Goal: Task Accomplishment & Management: Manage account settings

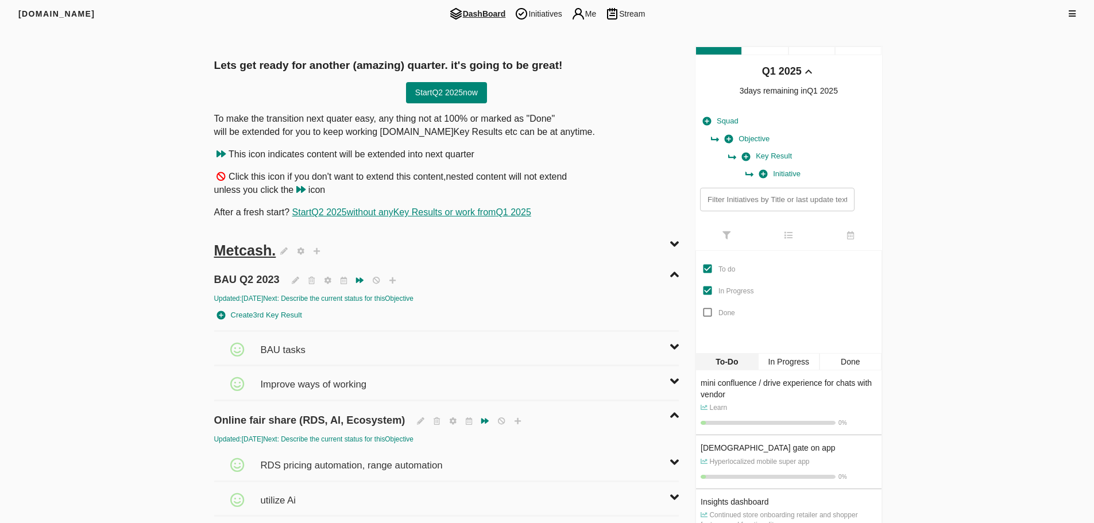
drag, startPoint x: 535, startPoint y: 14, endPoint x: 142, endPoint y: 240, distance: 452.9
click at [535, 14] on span "Initiatives" at bounding box center [538, 14] width 56 height 14
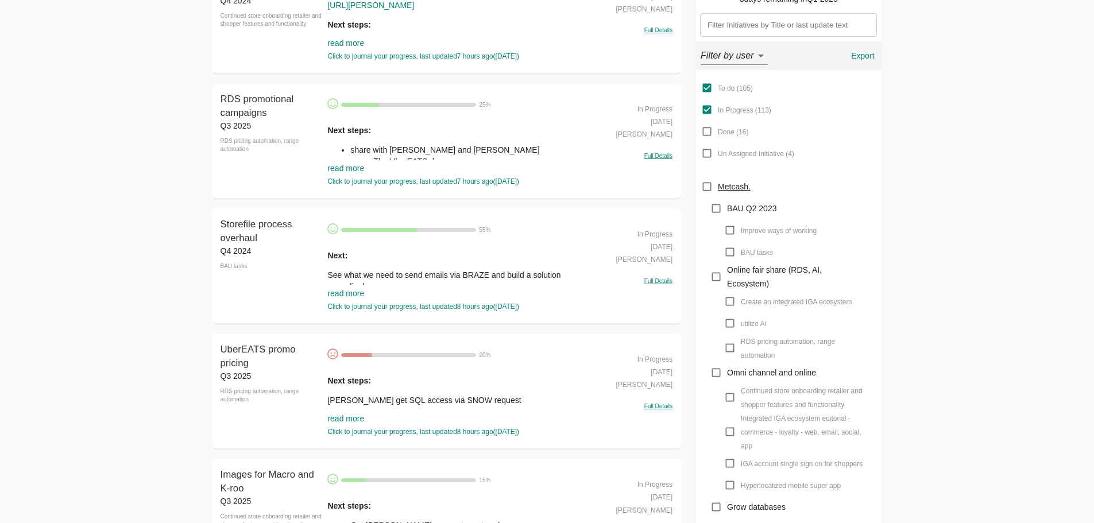
scroll to position [57, 0]
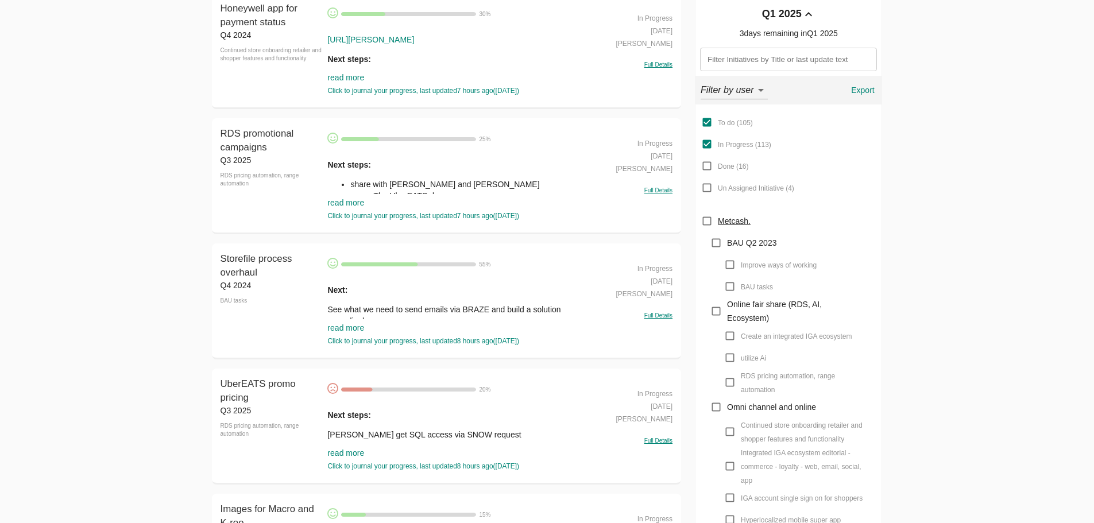
click at [341, 201] on link "read more" at bounding box center [345, 202] width 37 height 9
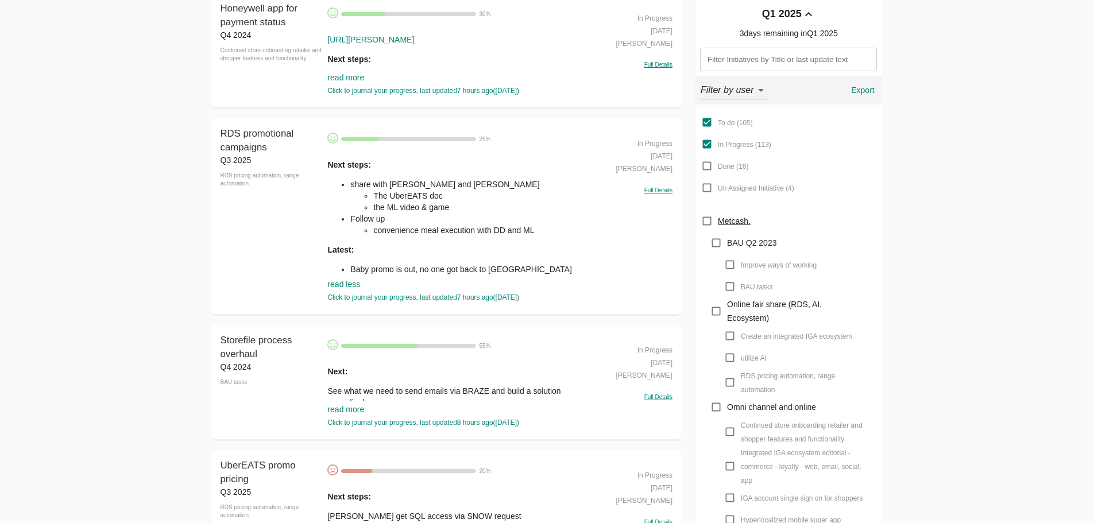
click at [411, 205] on li "the ML video & game" at bounding box center [486, 207] width 226 height 11
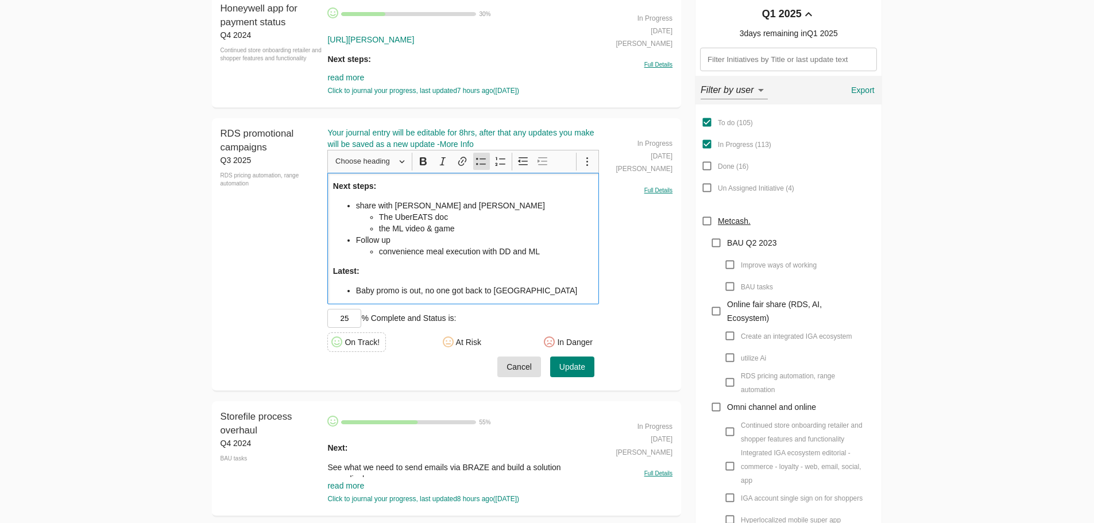
click at [476, 219] on li "The UberEATS doc" at bounding box center [486, 216] width 215 height 11
click at [473, 221] on li "The UberEATS doc" at bounding box center [486, 216] width 215 height 11
click at [471, 232] on li "the ML video & game" at bounding box center [486, 228] width 215 height 11
click at [460, 227] on li "the ML video & game" at bounding box center [486, 228] width 215 height 11
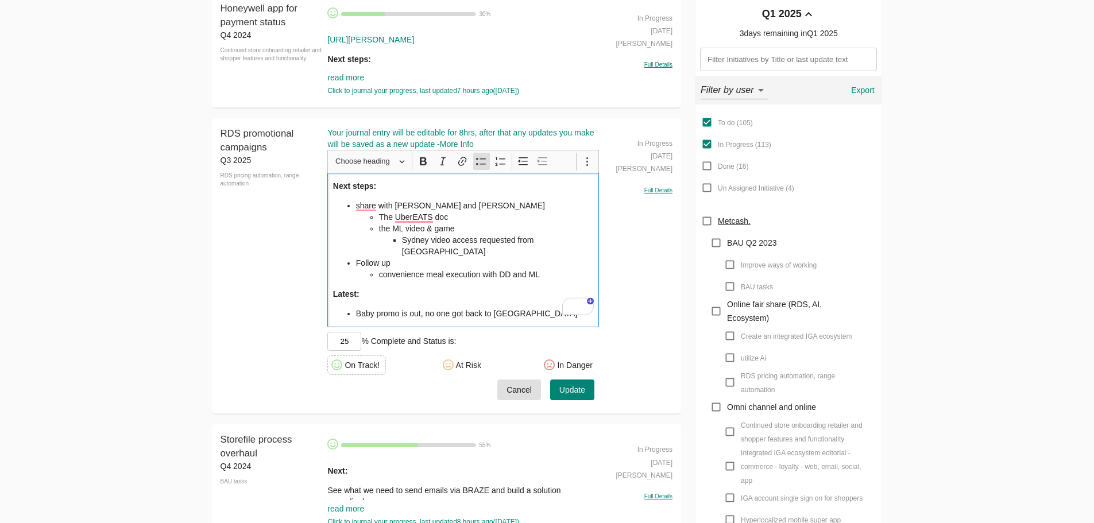
click at [583, 383] on span "Update" at bounding box center [573, 390] width 26 height 14
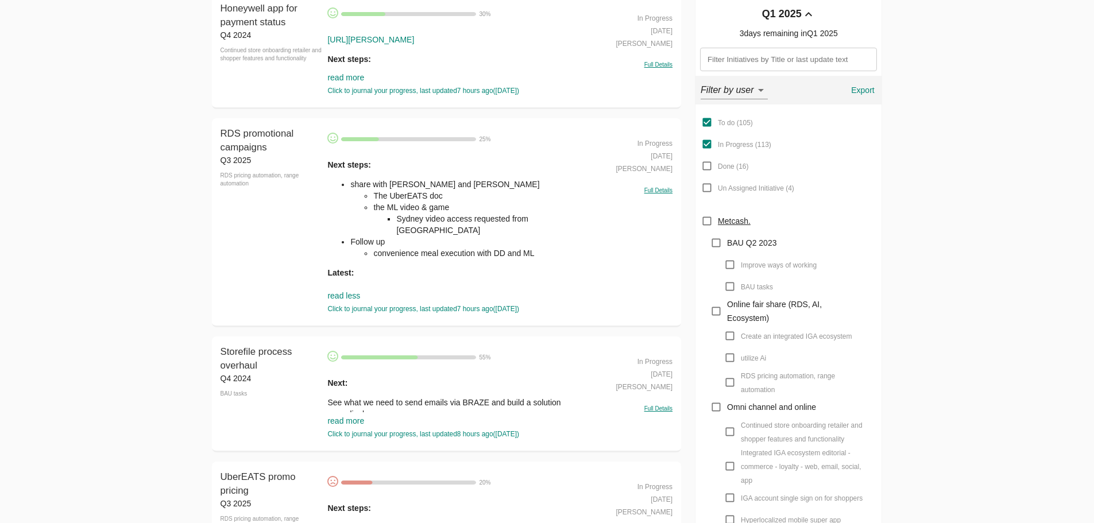
click at [483, 205] on li "the ML video & game Sydney video access requested from Vic" at bounding box center [486, 219] width 226 height 34
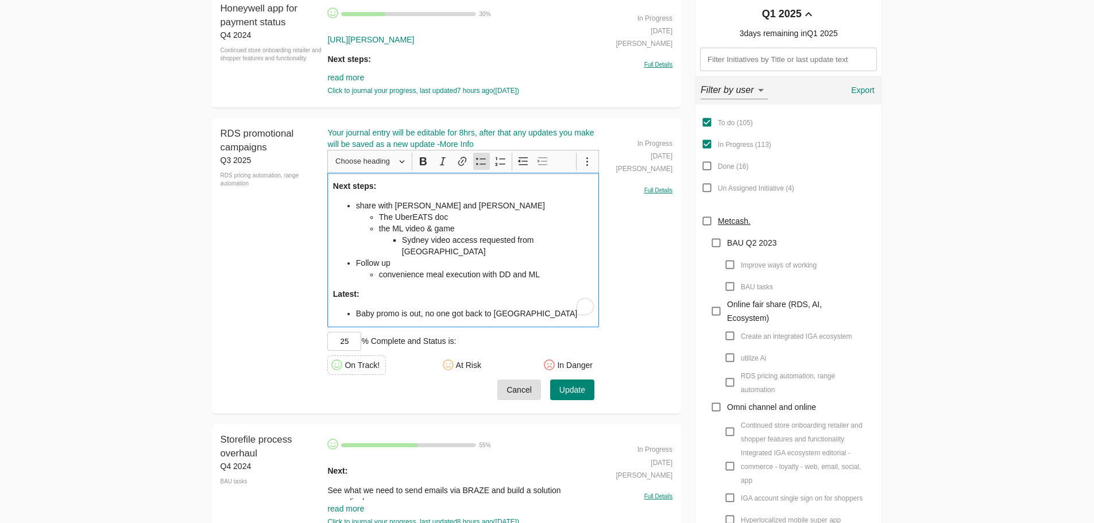
click at [552, 269] on li "convenience meal execution with DD and ML" at bounding box center [486, 274] width 215 height 11
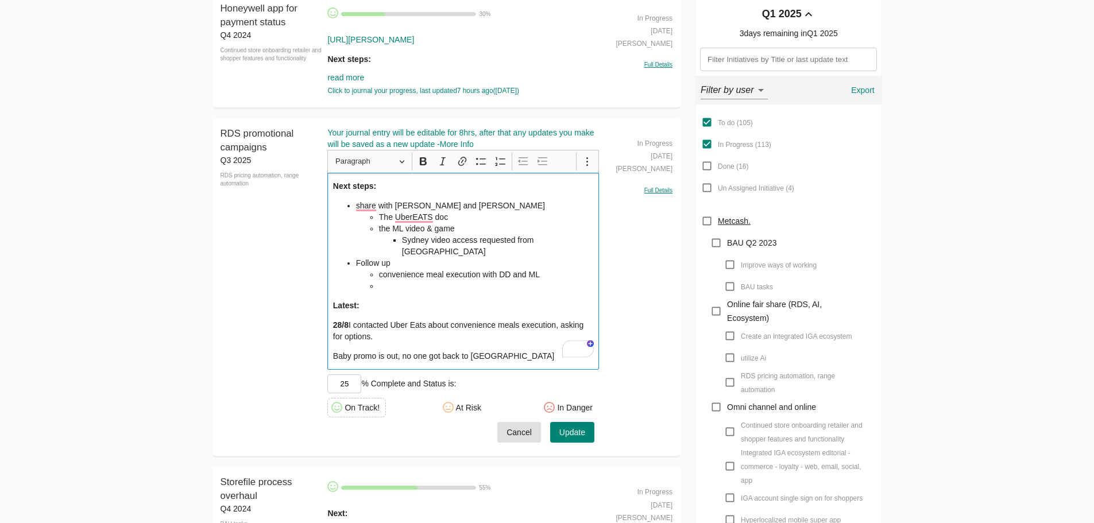
click at [388, 280] on li "To enrich screen reader interactions, please activate Accessibility in Grammarl…" at bounding box center [486, 285] width 215 height 11
drag, startPoint x: 379, startPoint y: 263, endPoint x: 478, endPoint y: 264, distance: 99.4
click at [480, 269] on li "convenience meal execution with DD and ML" at bounding box center [486, 274] width 215 height 11
click at [573, 426] on span "Update" at bounding box center [573, 433] width 26 height 14
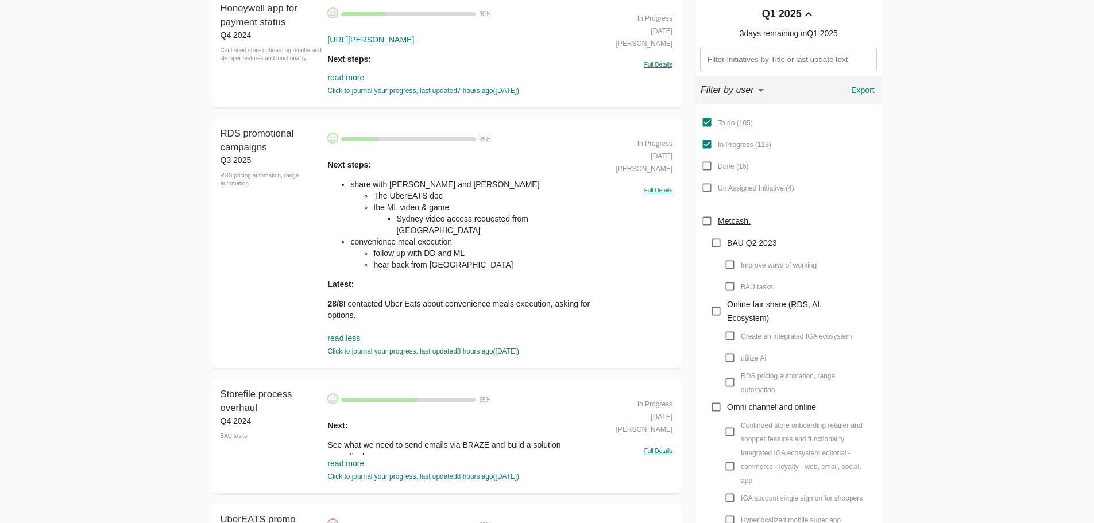
click at [371, 257] on ul "follow up with DD and ML hear back from UberEATS" at bounding box center [474, 259] width 249 height 23
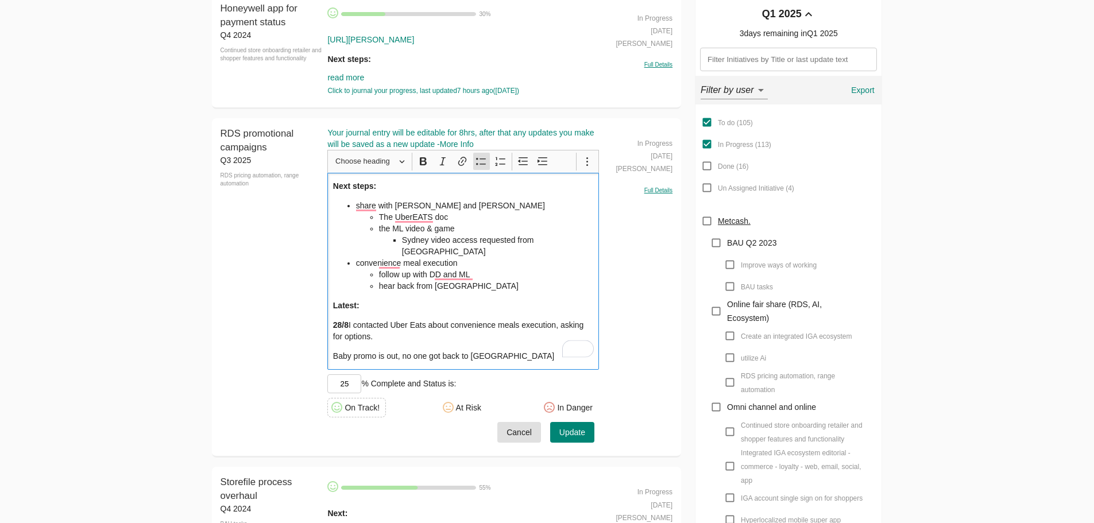
click at [480, 280] on li "hear back from UberEATS" at bounding box center [486, 285] width 215 height 11
click at [484, 280] on li "hear back from UberEATS" at bounding box center [486, 285] width 215 height 11
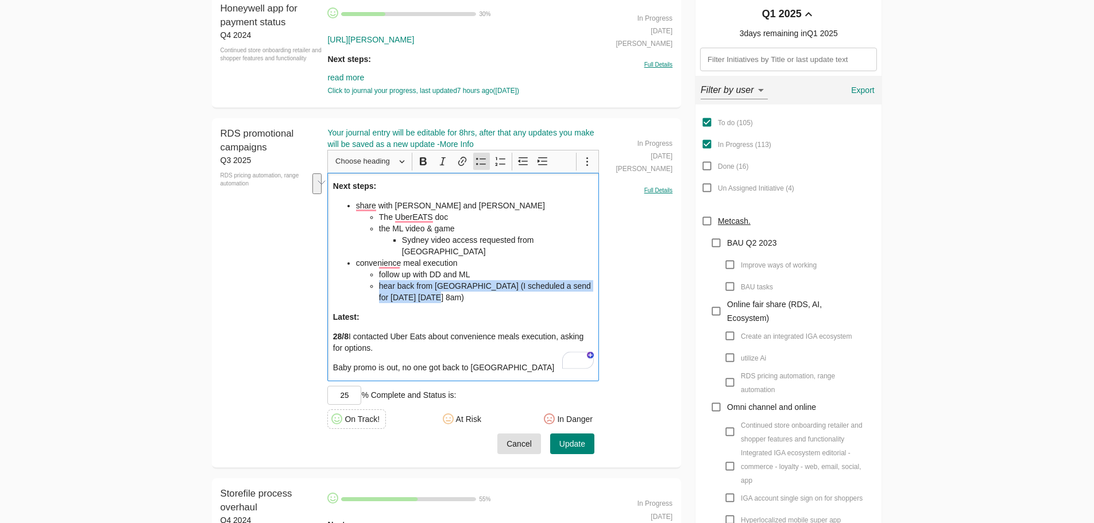
copy li "hear back from [GEOGRAPHIC_DATA] (I scheduled a send for [DATE] [DATE] 8am)"
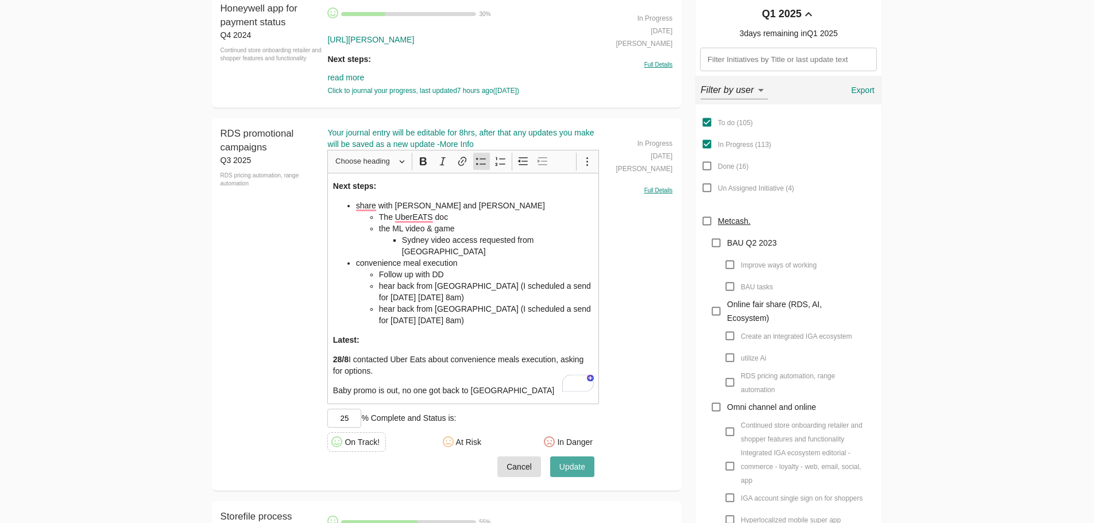
click at [573, 460] on span "Update" at bounding box center [573, 467] width 26 height 14
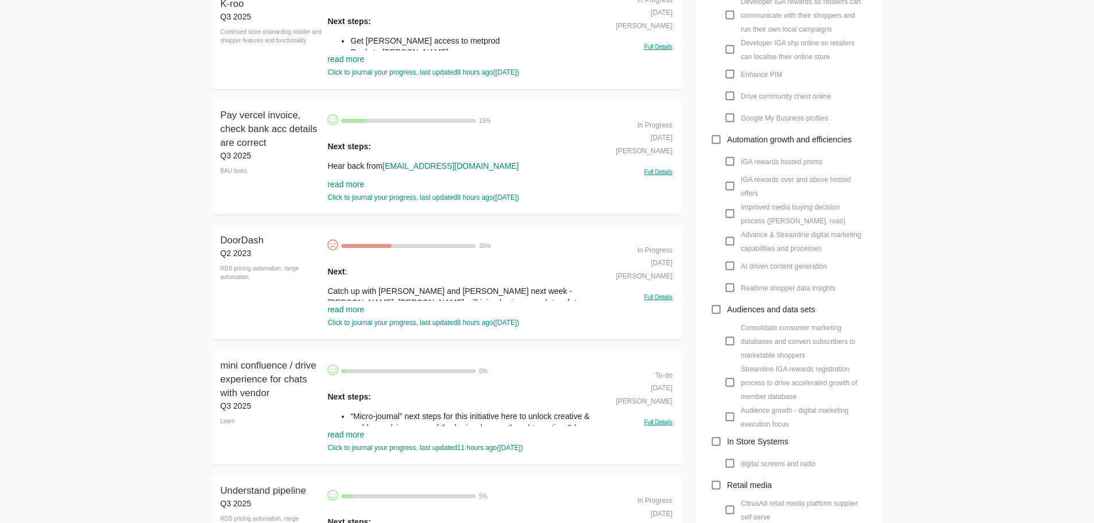
scroll to position [3282, 0]
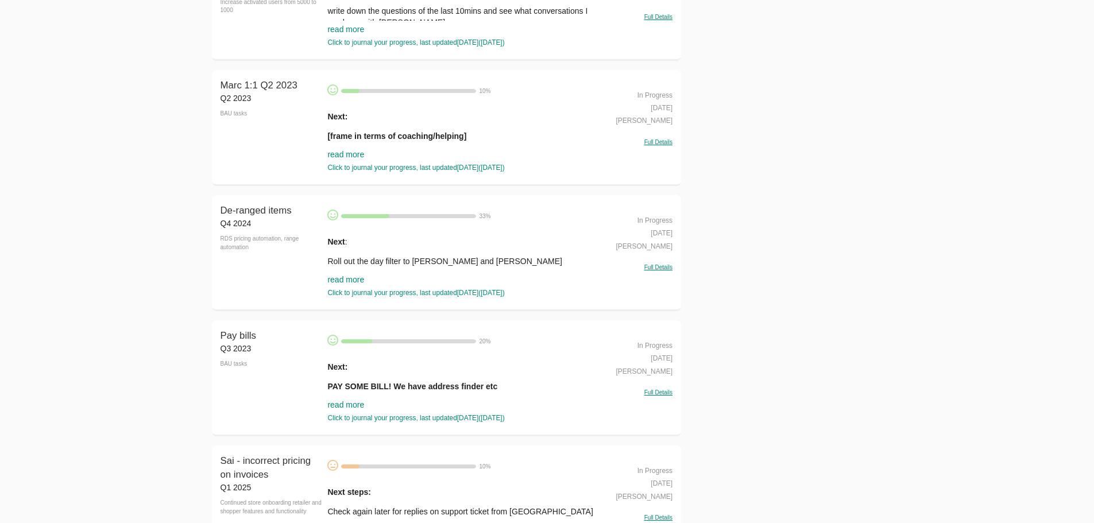
click at [342, 279] on link "read more" at bounding box center [345, 279] width 37 height 9
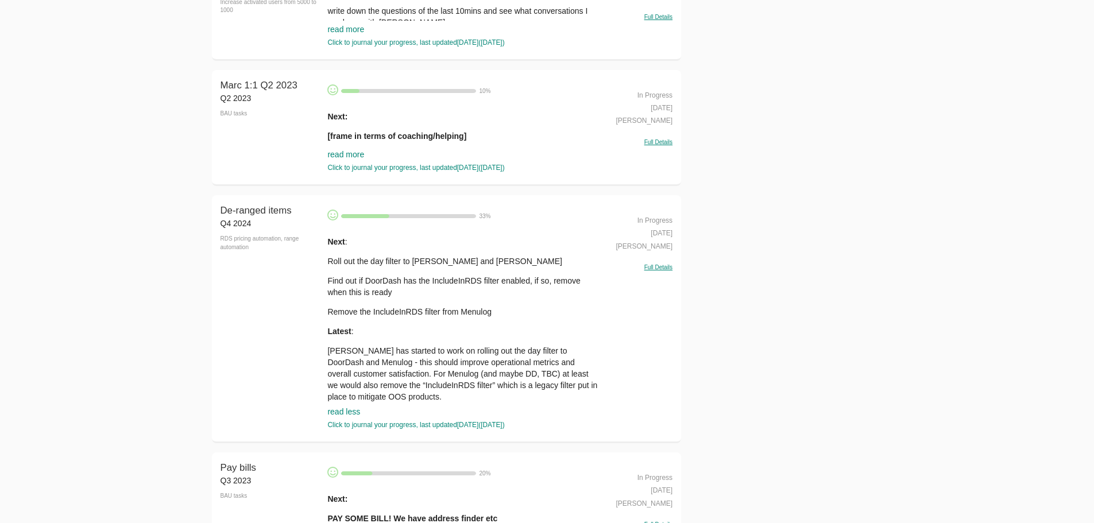
click at [333, 279] on p "Find out if DoorDash has the IncludeInRDS filter enabled, if so, remove when th…" at bounding box center [463, 286] width 272 height 23
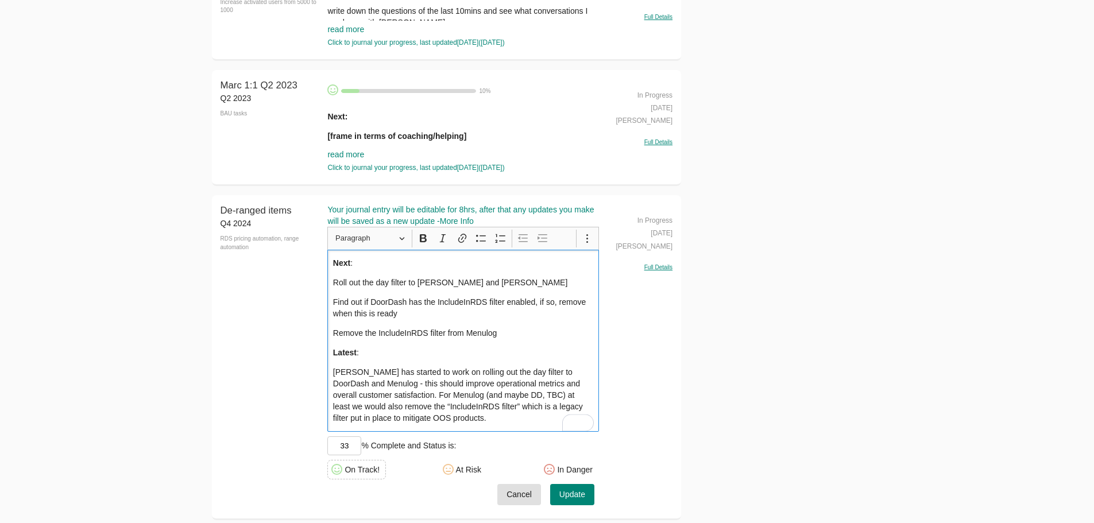
click at [406, 394] on p "Jason has started to work on rolling out the day filter to DoorDash and Menulog…" at bounding box center [463, 395] width 261 height 57
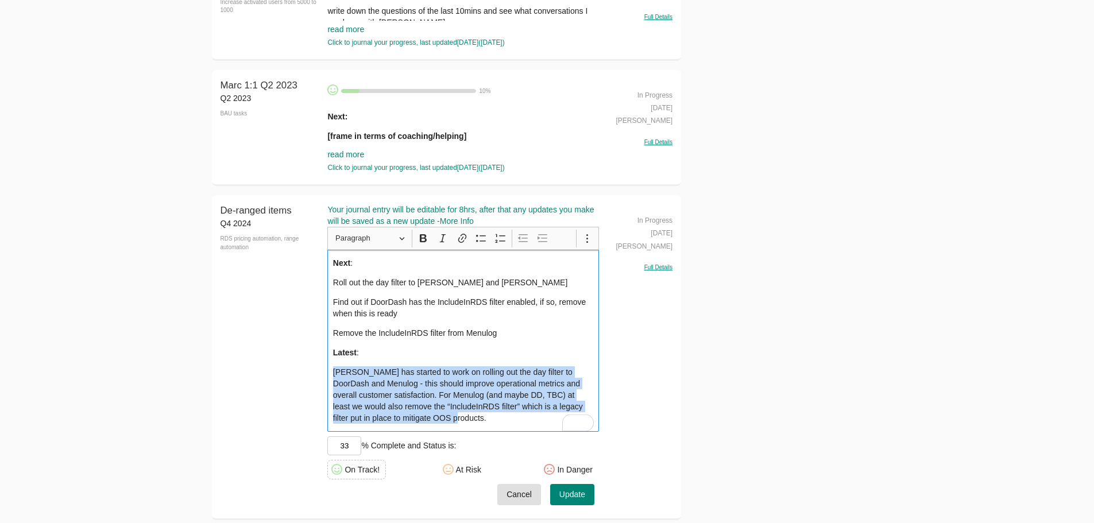
click at [406, 394] on p "Jason has started to work on rolling out the day filter to DoorDash and Menulog…" at bounding box center [463, 395] width 261 height 57
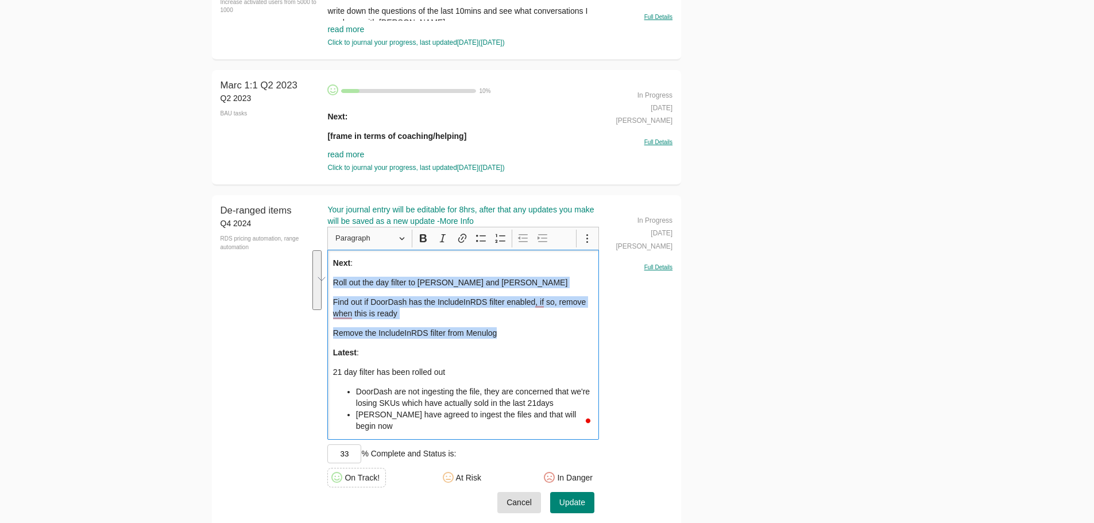
drag, startPoint x: 512, startPoint y: 332, endPoint x: 327, endPoint y: 277, distance: 193.0
click at [327, 277] on div "Next : Roll out the day filter to DoorDash and Menulog Find out if DoorDash has…" at bounding box center [463, 345] width 272 height 190
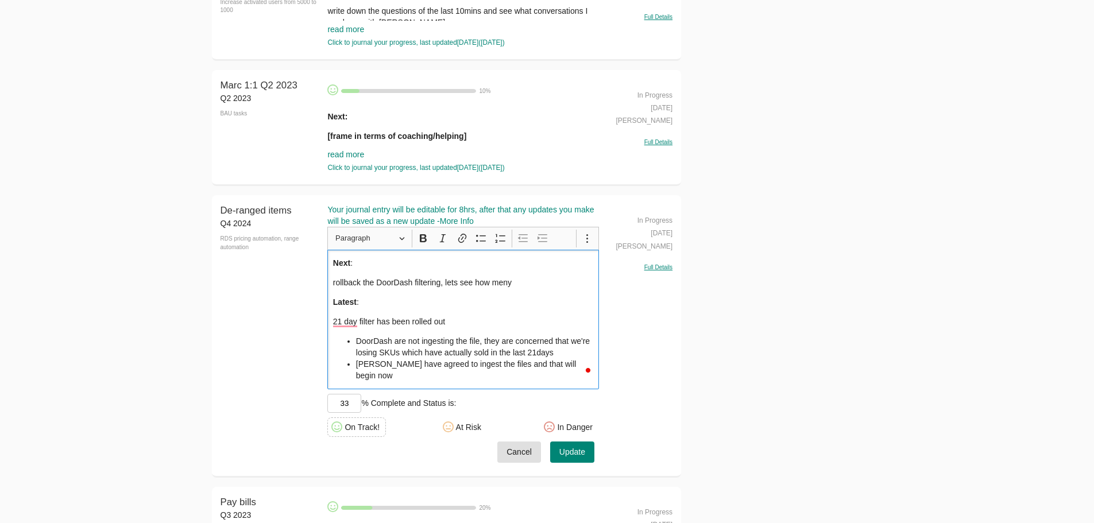
click at [543, 280] on p "rollback the DoorDash filtering, lets see how meny" at bounding box center [463, 282] width 261 height 11
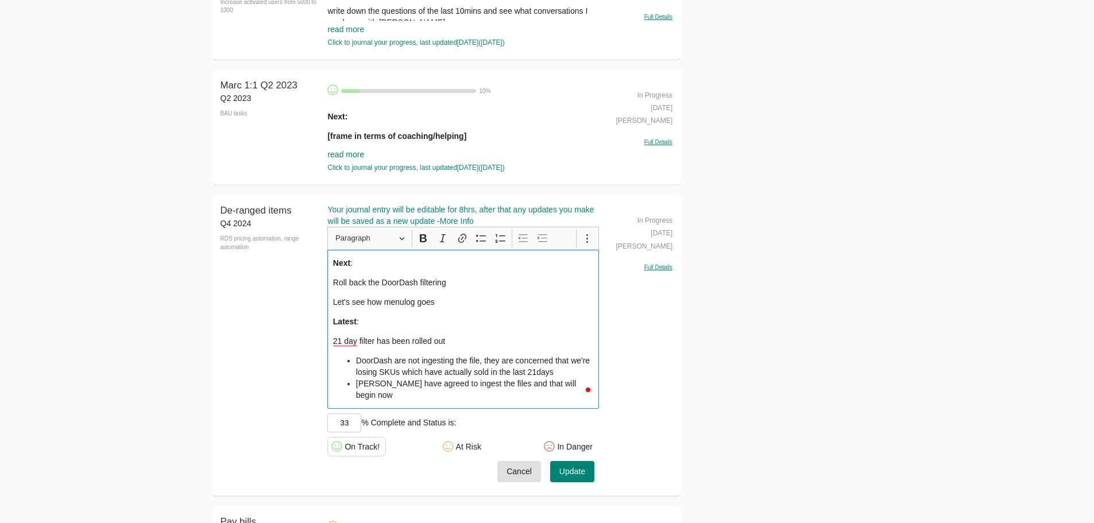
click at [435, 302] on p "Let's see how menulog goes" at bounding box center [463, 301] width 261 height 11
click at [456, 280] on p "Roll back the DoorDash filtering" at bounding box center [463, 282] width 261 height 11
click at [464, 304] on p "Let's see how menulog goes" at bounding box center [463, 301] width 261 height 11
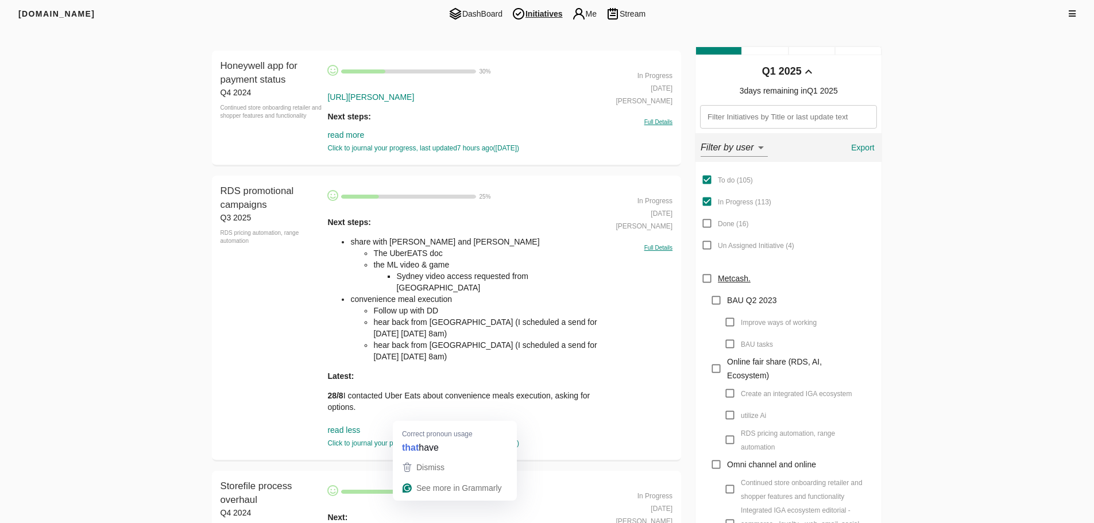
click at [431, 423] on div "Correct pronoun usage that have" at bounding box center [455, 439] width 124 height 36
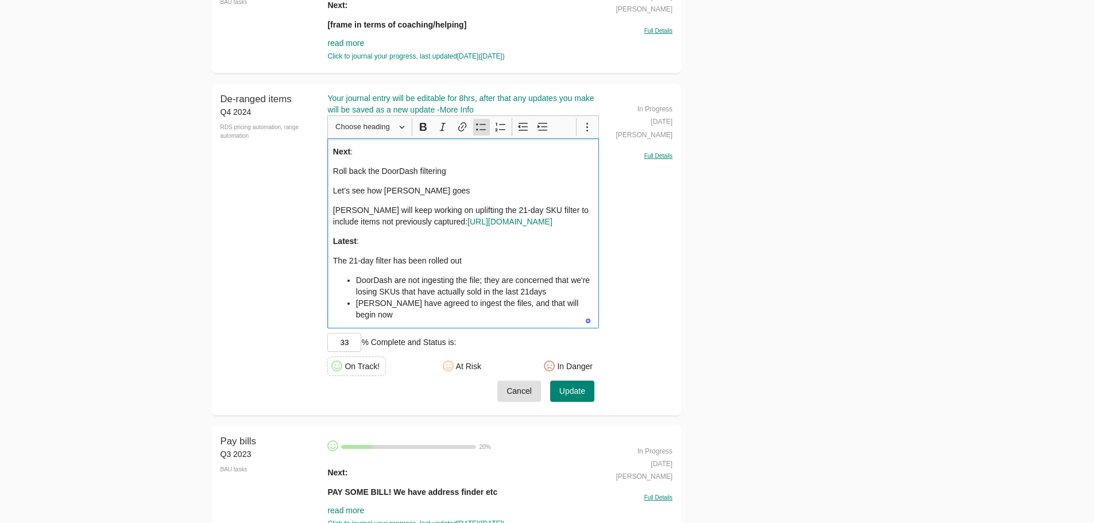
scroll to position [3397, 0]
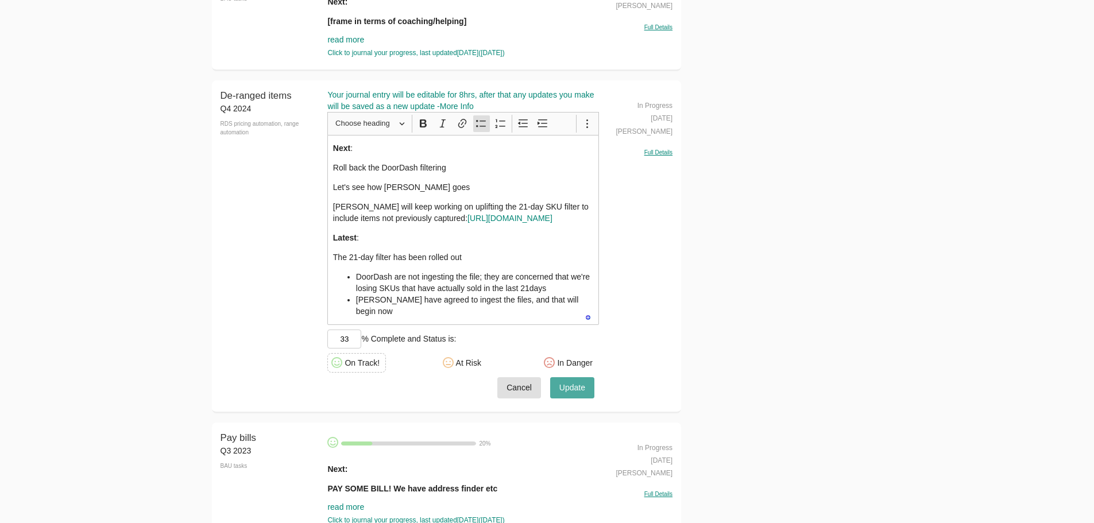
click at [569, 391] on span "Update" at bounding box center [573, 388] width 26 height 14
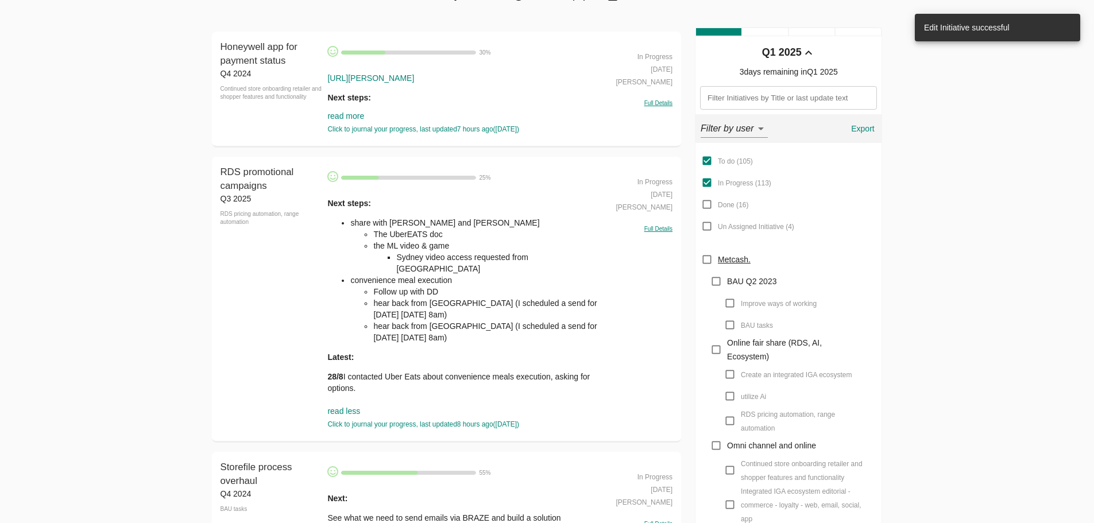
scroll to position [0, 0]
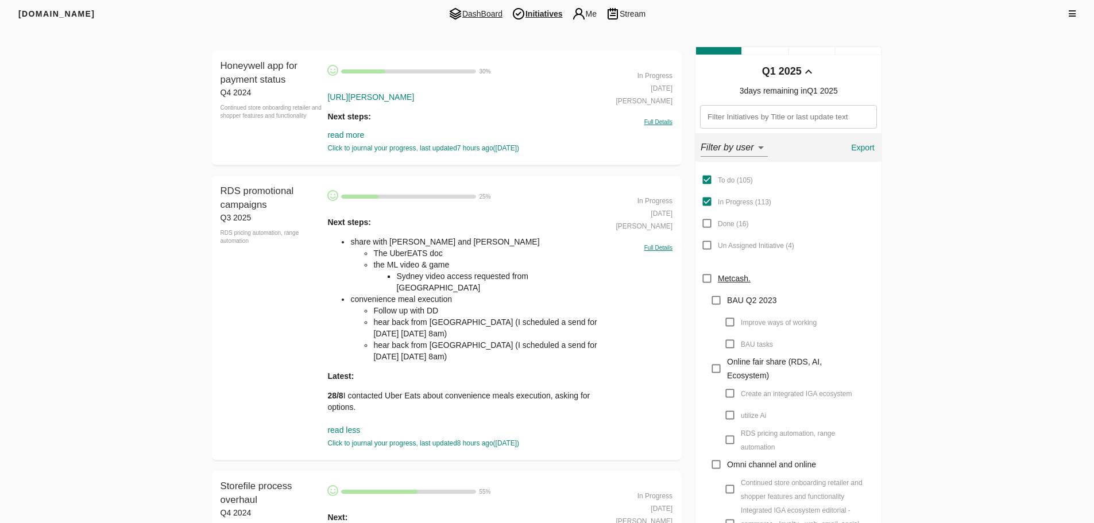
click at [481, 13] on span "DashBoard" at bounding box center [475, 14] width 63 height 14
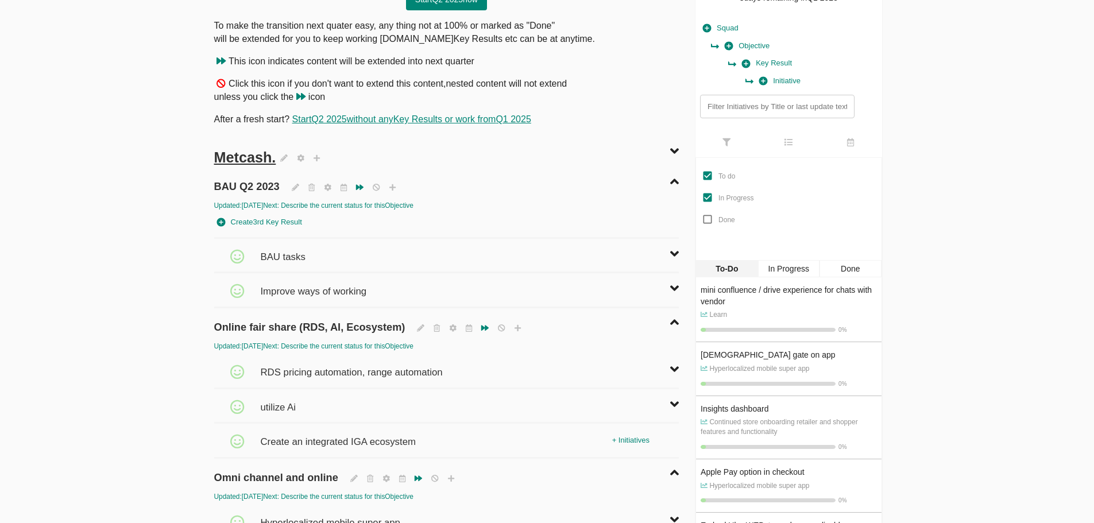
scroll to position [115, 0]
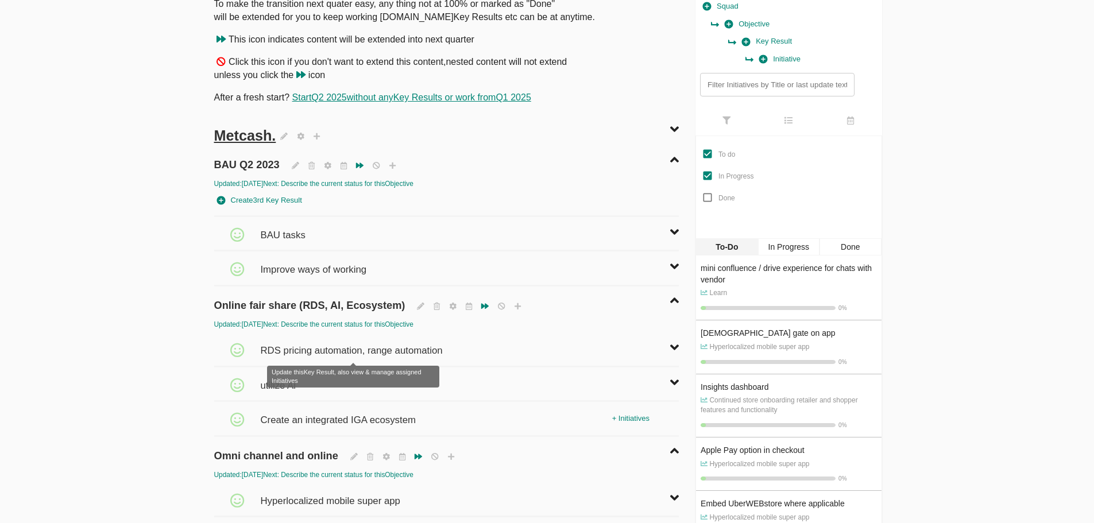
click at [316, 352] on span "RDS pricing automation, range automation" at bounding box center [352, 345] width 185 height 25
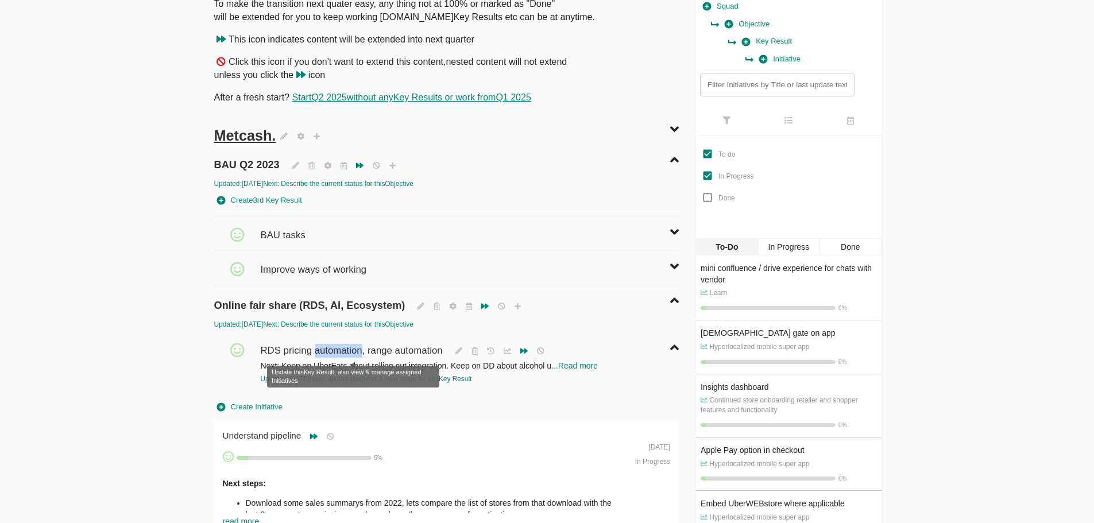
click at [316, 352] on span "RDS pricing automation, range automation" at bounding box center [352, 345] width 185 height 25
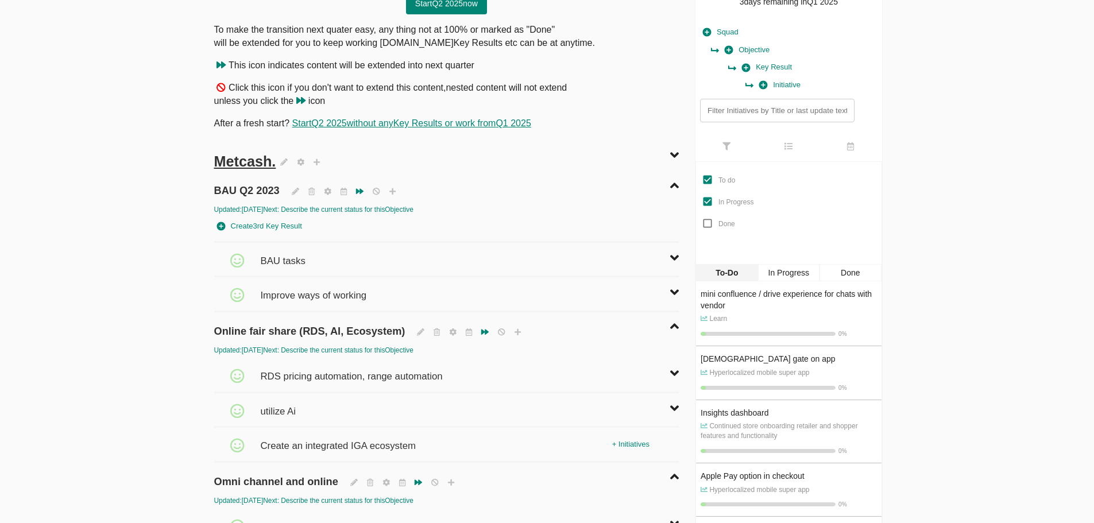
scroll to position [230, 0]
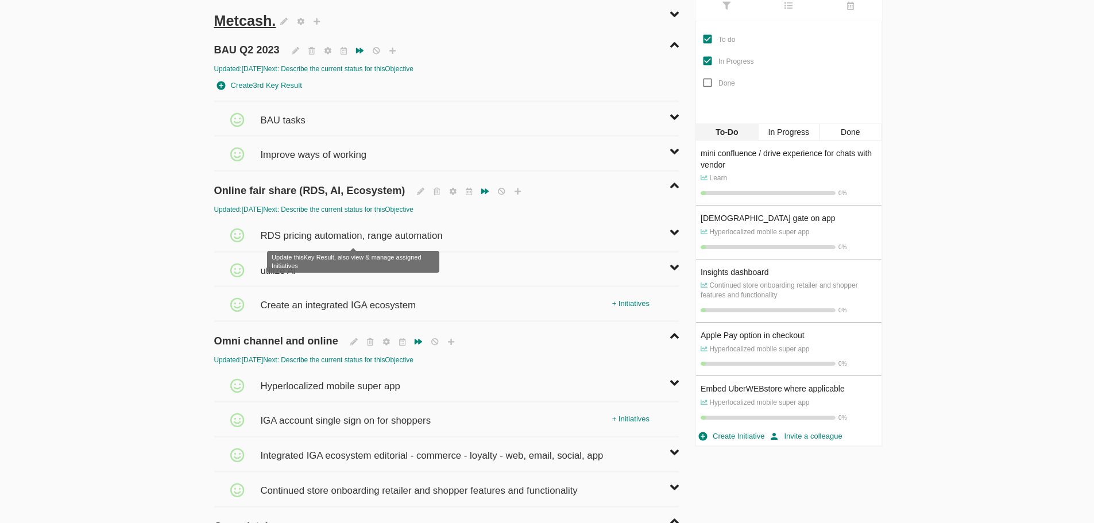
click at [300, 238] on span "RDS pricing automation, range automation" at bounding box center [352, 230] width 185 height 25
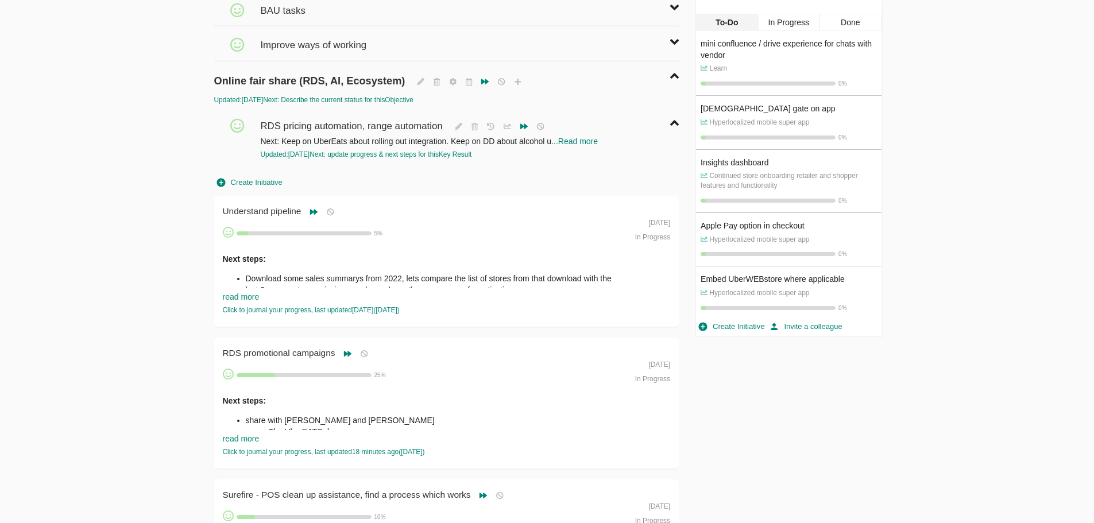
scroll to position [345, 0]
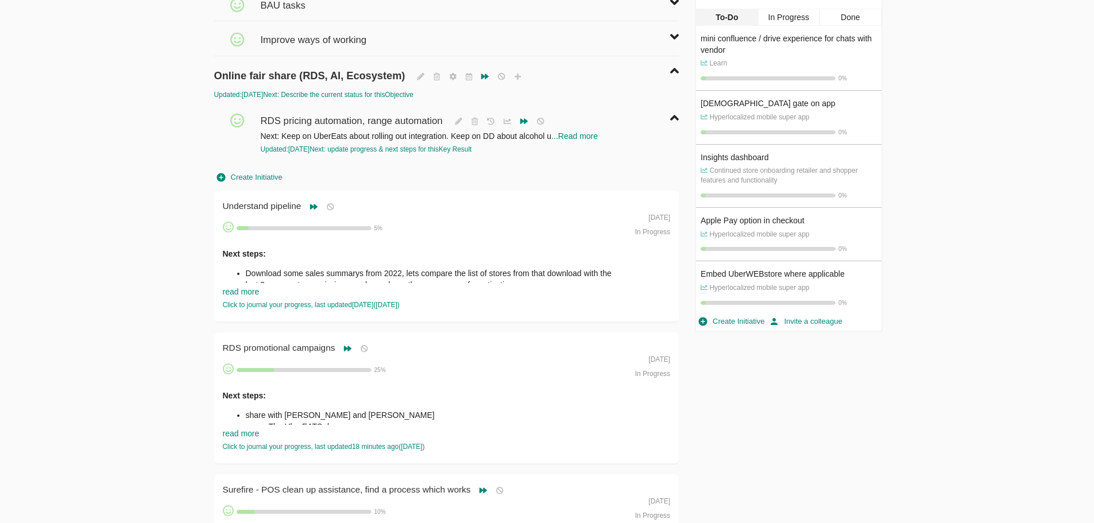
click at [260, 295] on div "Next steps: Download some sales summarys from 2022, lets compare the list of st…" at bounding box center [424, 275] width 403 height 70
click at [259, 291] on link "read more" at bounding box center [241, 291] width 37 height 9
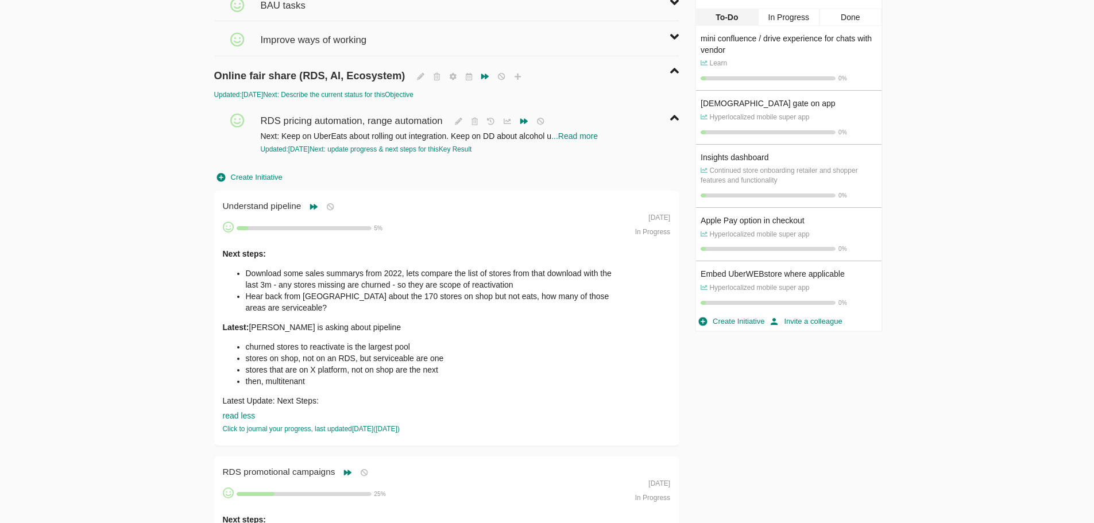
click at [263, 303] on li "Hear back from [GEOGRAPHIC_DATA] about the 170 stores on shop but not eats, how…" at bounding box center [436, 302] width 380 height 23
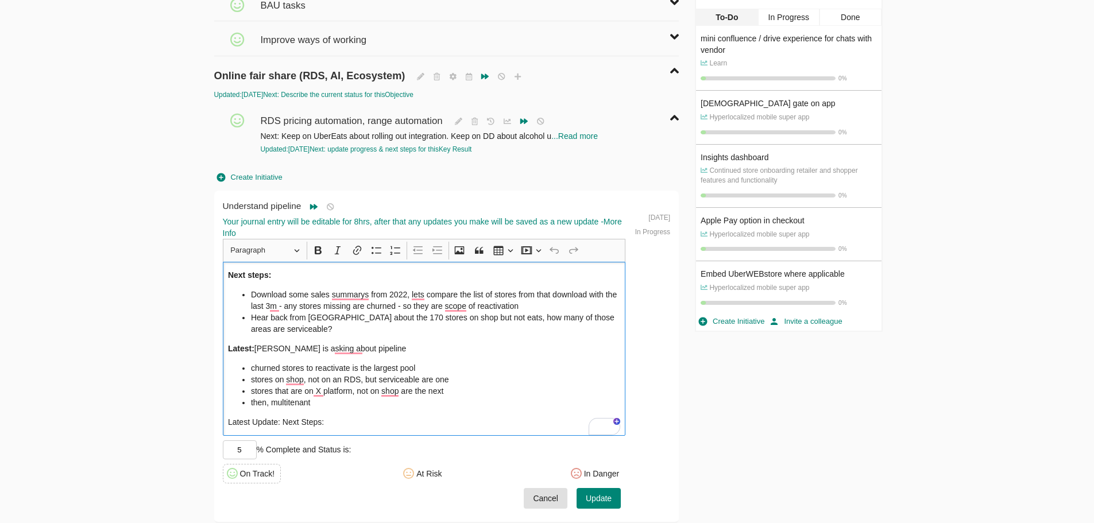
click at [249, 299] on ul "Download some sales summarys from 2022, lets compare the list of stores from th…" at bounding box center [424, 312] width 392 height 46
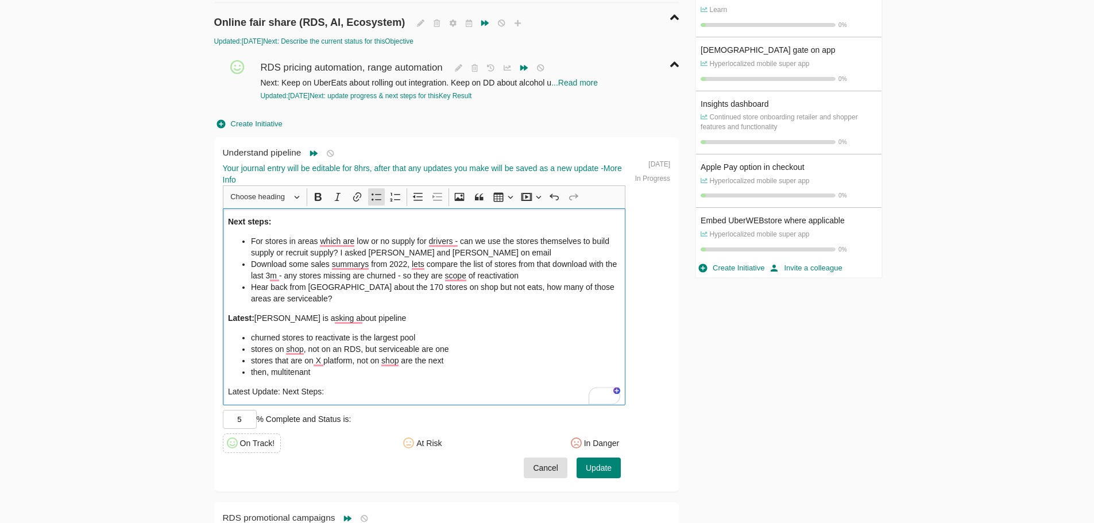
scroll to position [460, 0]
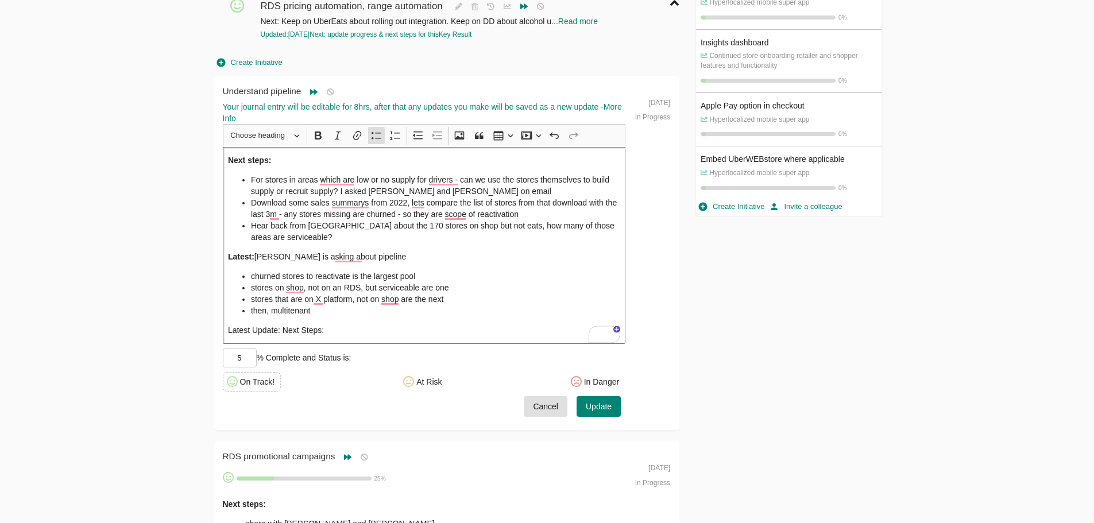
click at [606, 405] on span "Update" at bounding box center [599, 407] width 26 height 14
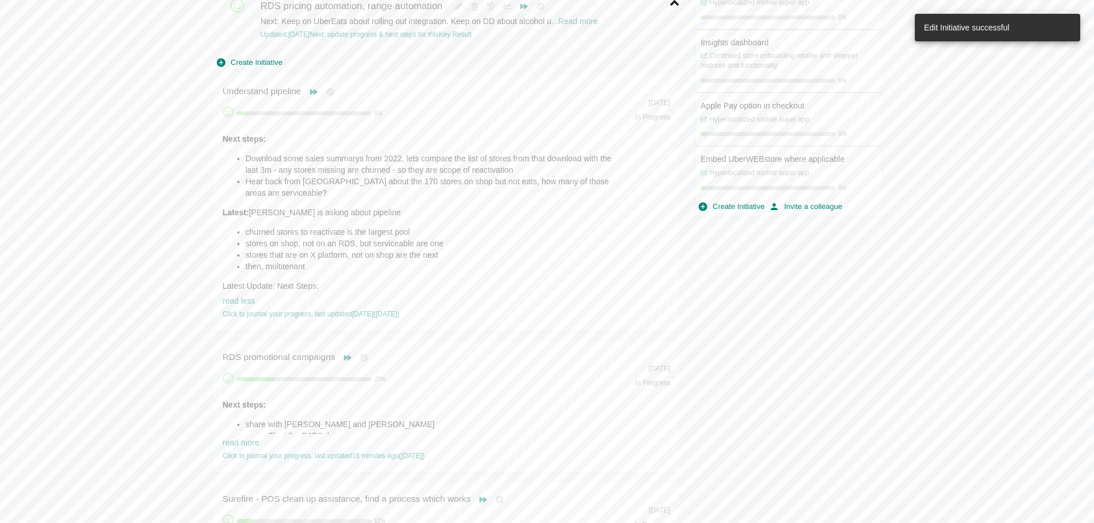
click at [268, 94] on span "Understand pipeline" at bounding box center [264, 91] width 83 height 10
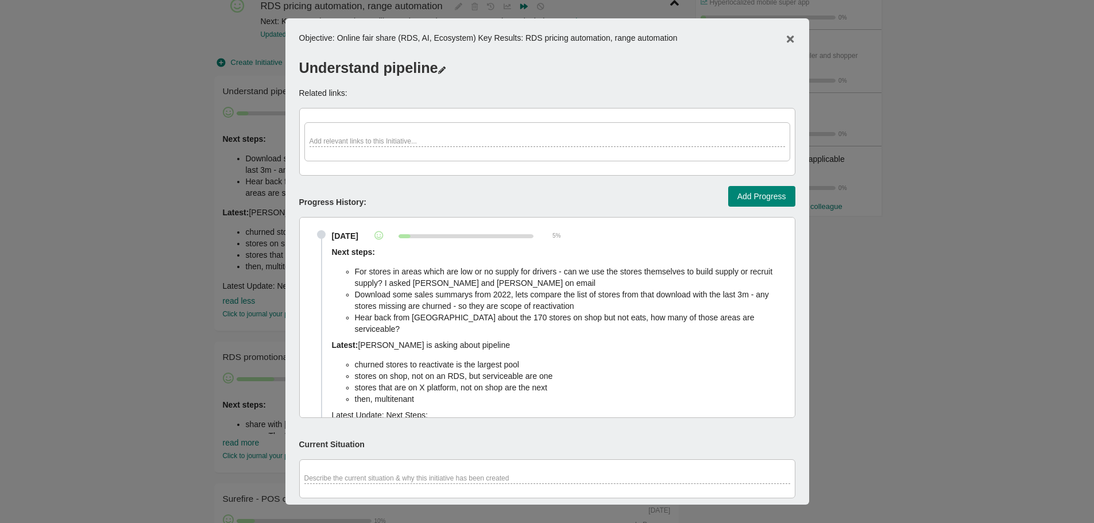
click at [381, 67] on div "Understand pipeline" at bounding box center [547, 62] width 496 height 32
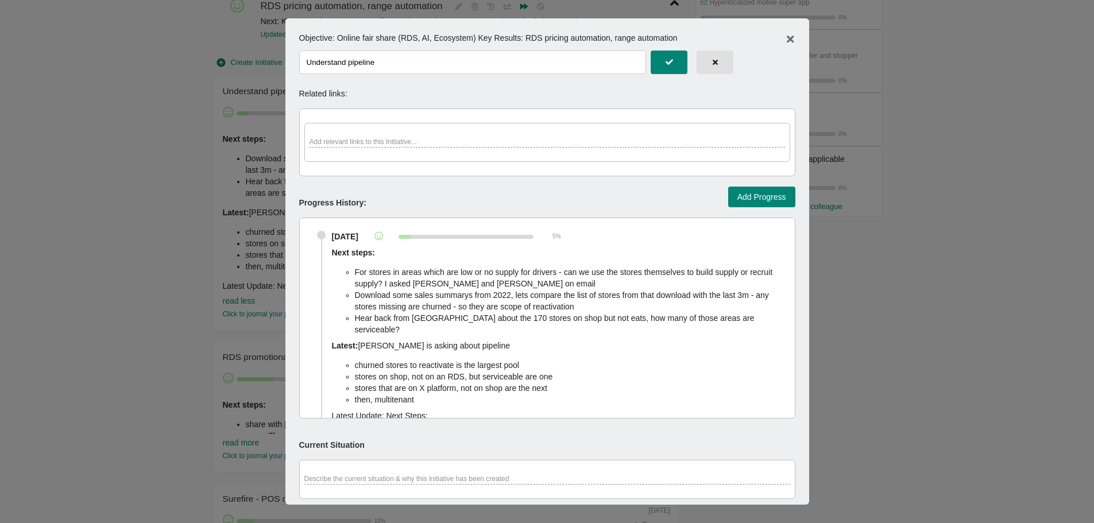
click at [344, 53] on input "Understand pipeline" at bounding box center [473, 63] width 348 height 24
type input "Understand & build pipeline"
click at [664, 67] on span "button" at bounding box center [669, 62] width 25 height 19
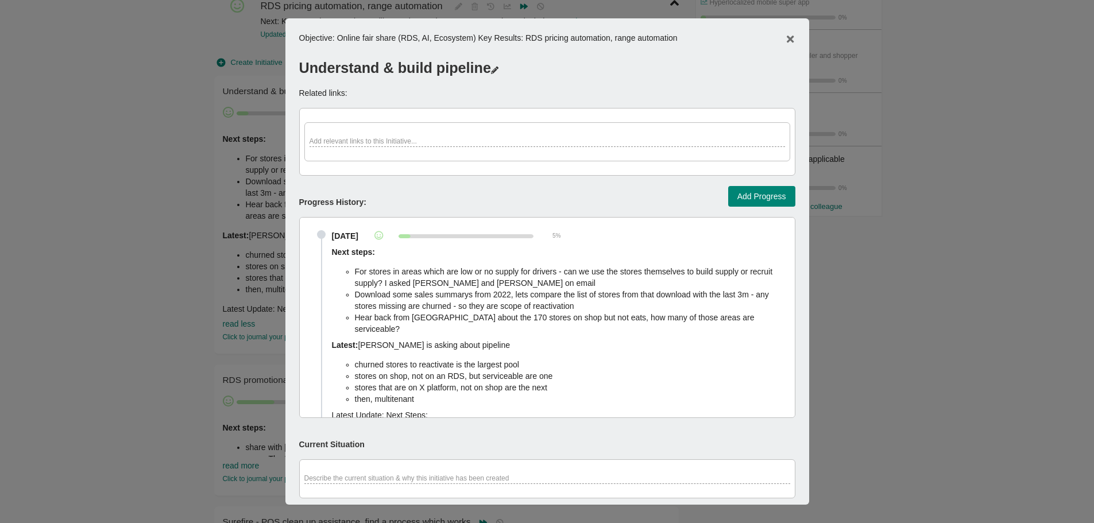
click at [500, 72] on div "Understand & build pipeline" at bounding box center [547, 62] width 496 height 32
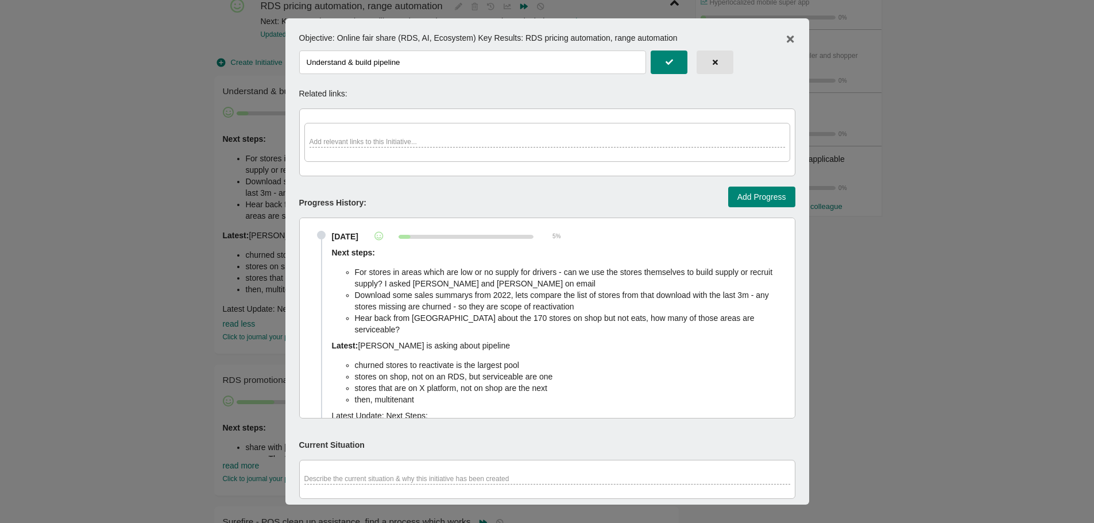
click at [500, 71] on input "Understand & build pipeline" at bounding box center [473, 63] width 348 height 24
type input "Understand & build pipeline of stores to integrate/onboard"
click at [651, 51] on button "button" at bounding box center [669, 63] width 37 height 24
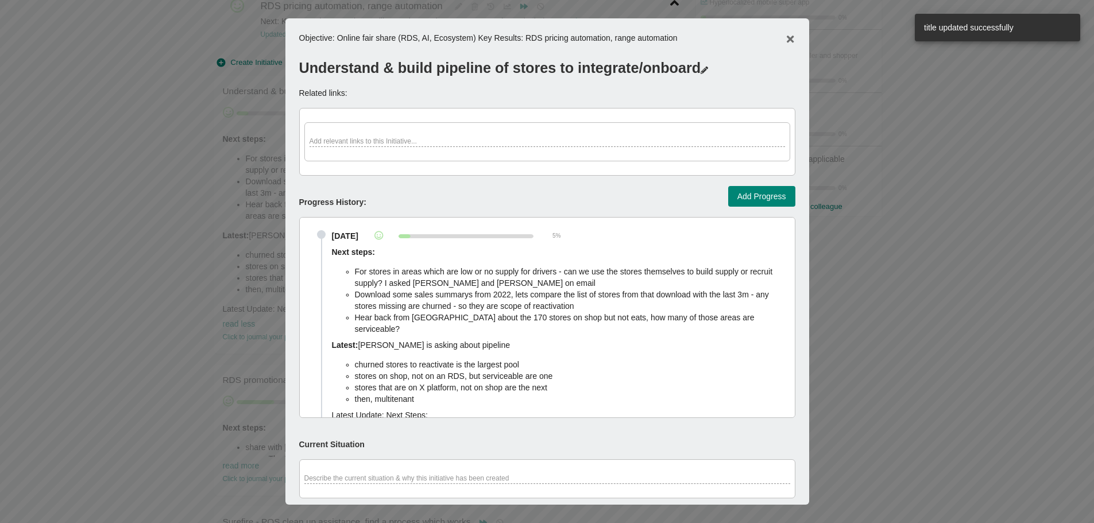
click at [163, 196] on div at bounding box center [547, 261] width 1094 height 523
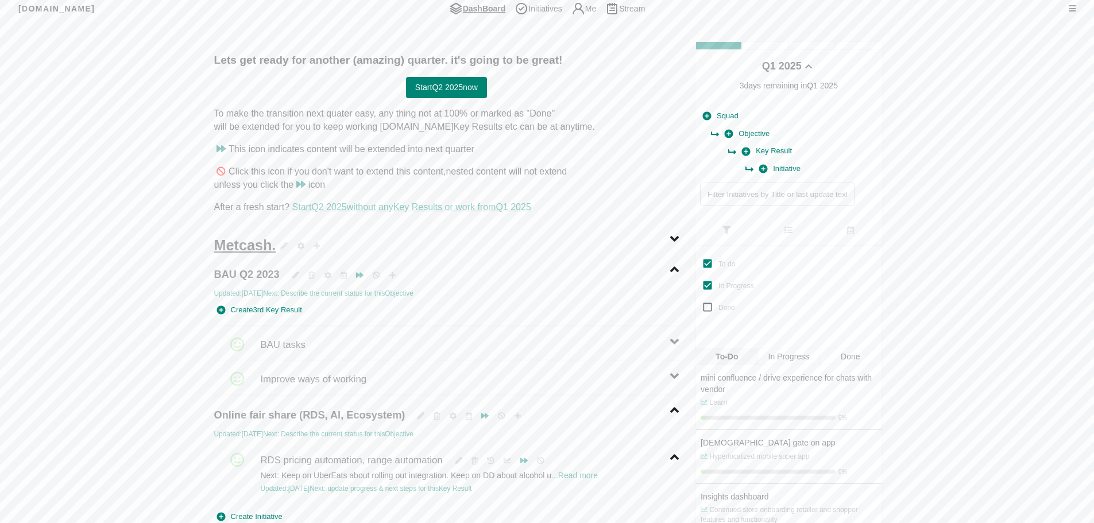
scroll to position [460, 0]
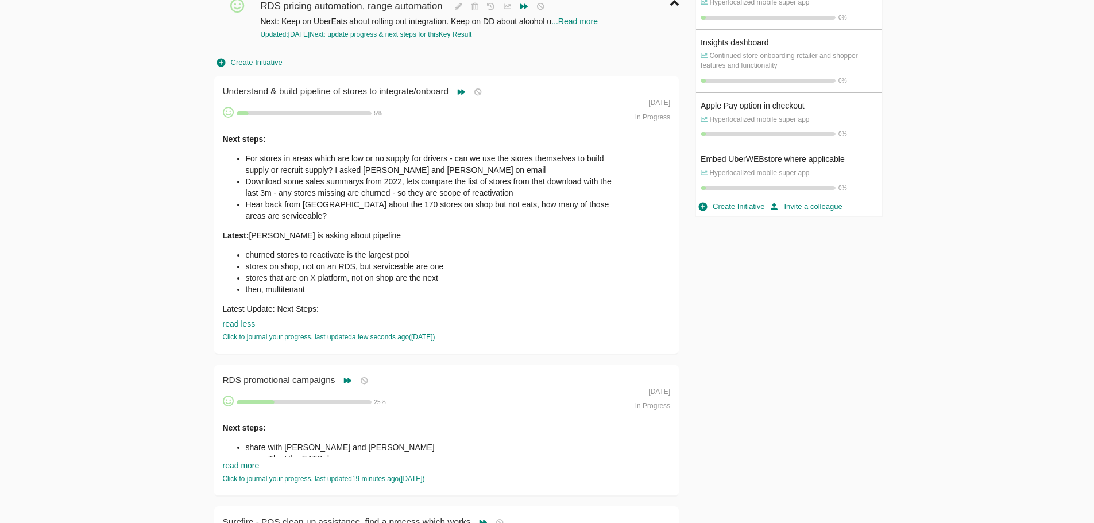
click at [385, 209] on li "Hear back from [GEOGRAPHIC_DATA] about the 170 stores on shop but not eats, how…" at bounding box center [436, 210] width 380 height 23
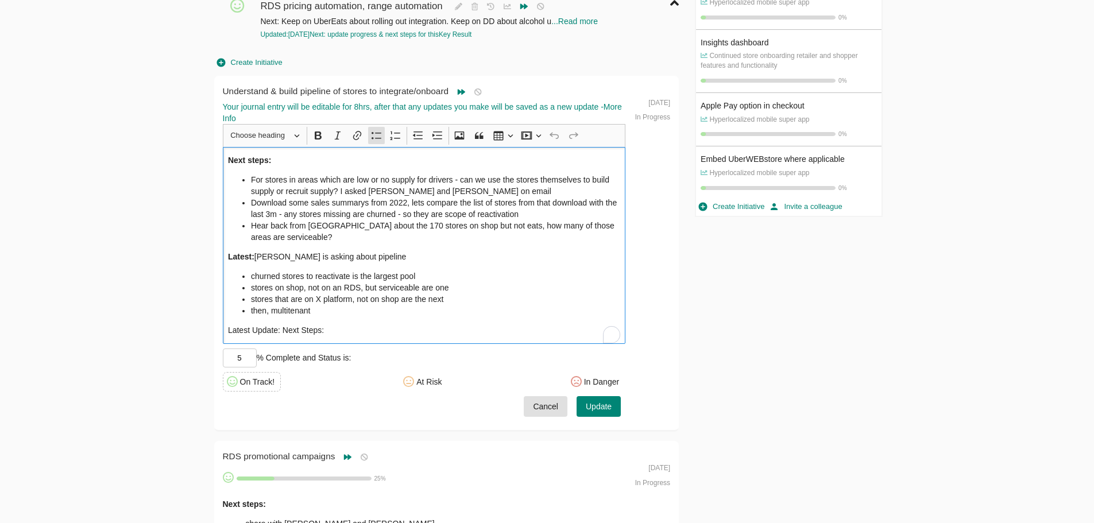
drag, startPoint x: 407, startPoint y: 242, endPoint x: 404, endPoint y: 236, distance: 7.2
click at [408, 242] on li "Hear back from [GEOGRAPHIC_DATA] about the 170 stores on shop but not eats, how…" at bounding box center [435, 231] width 369 height 23
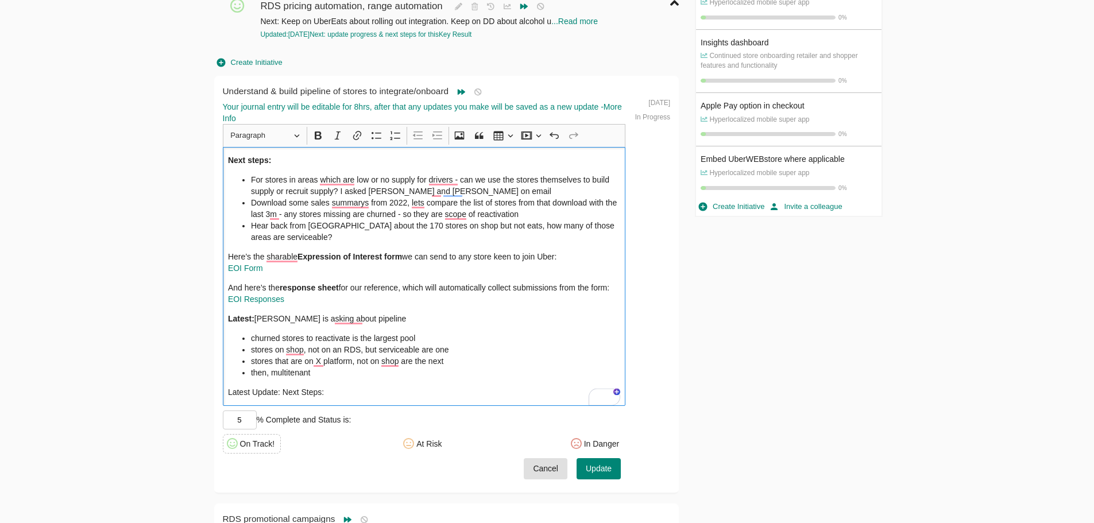
click at [590, 469] on span "Update" at bounding box center [599, 469] width 26 height 14
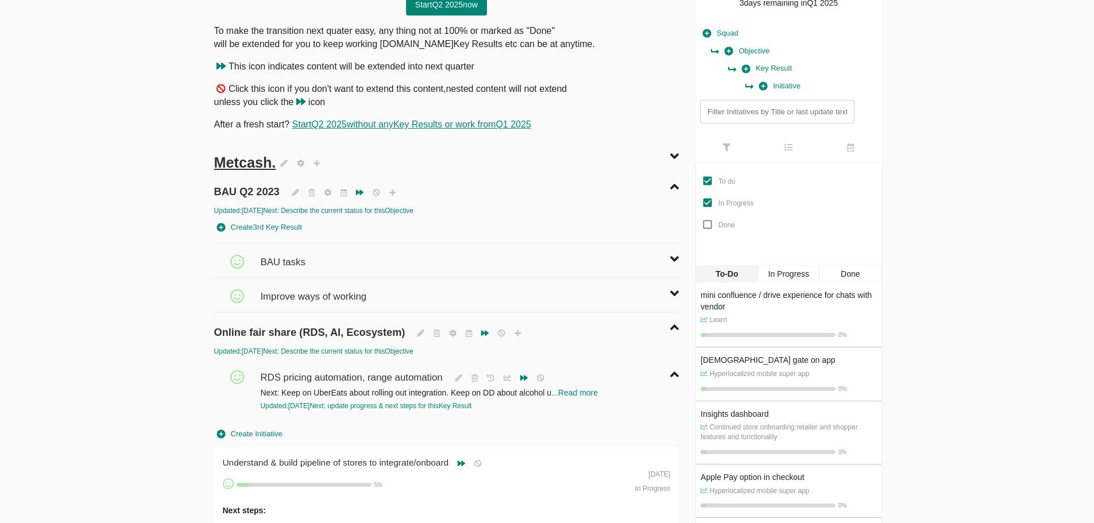
scroll to position [0, 0]
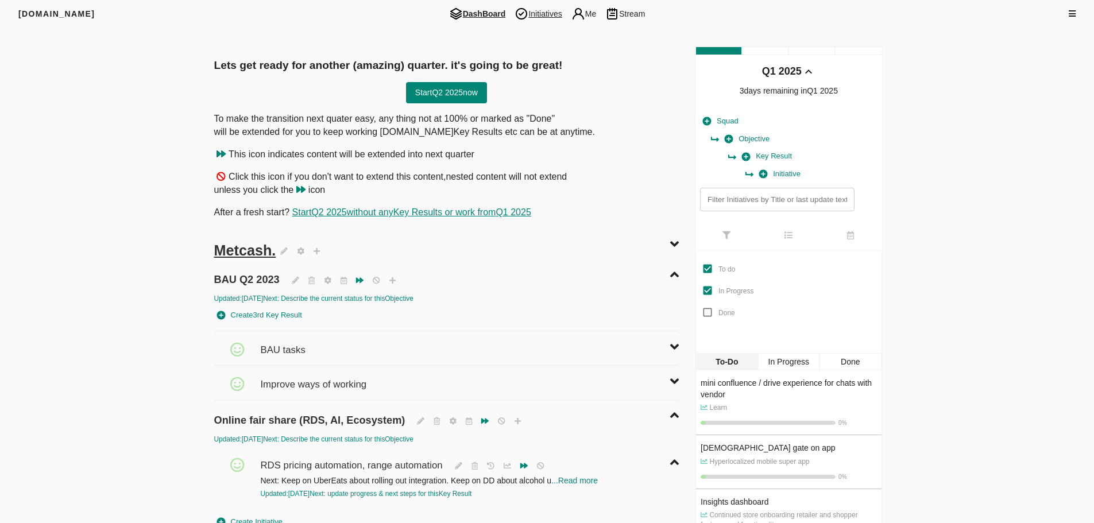
click at [534, 9] on span "Initiatives" at bounding box center [538, 14] width 56 height 14
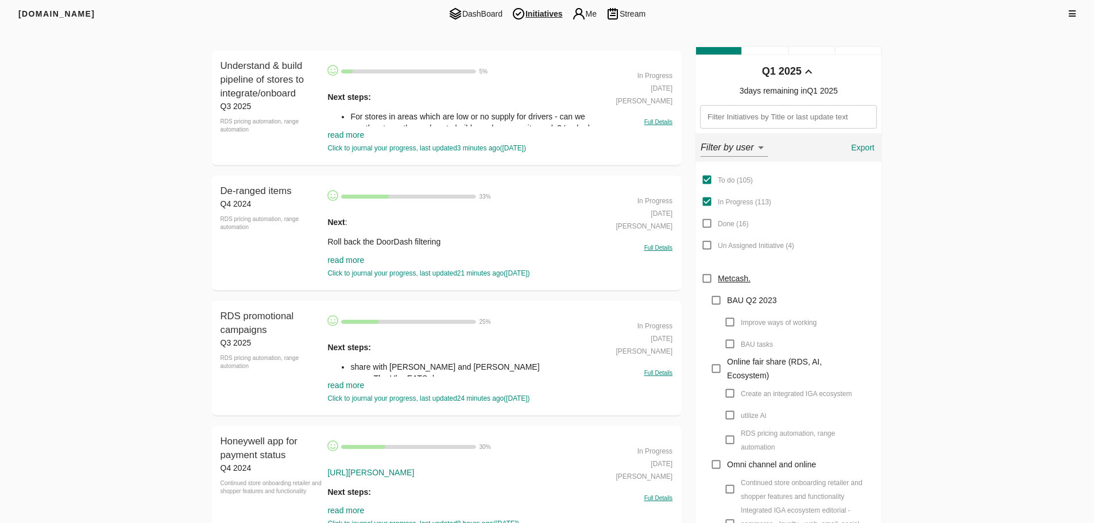
click at [780, 125] on input "text" at bounding box center [788, 117] width 177 height 24
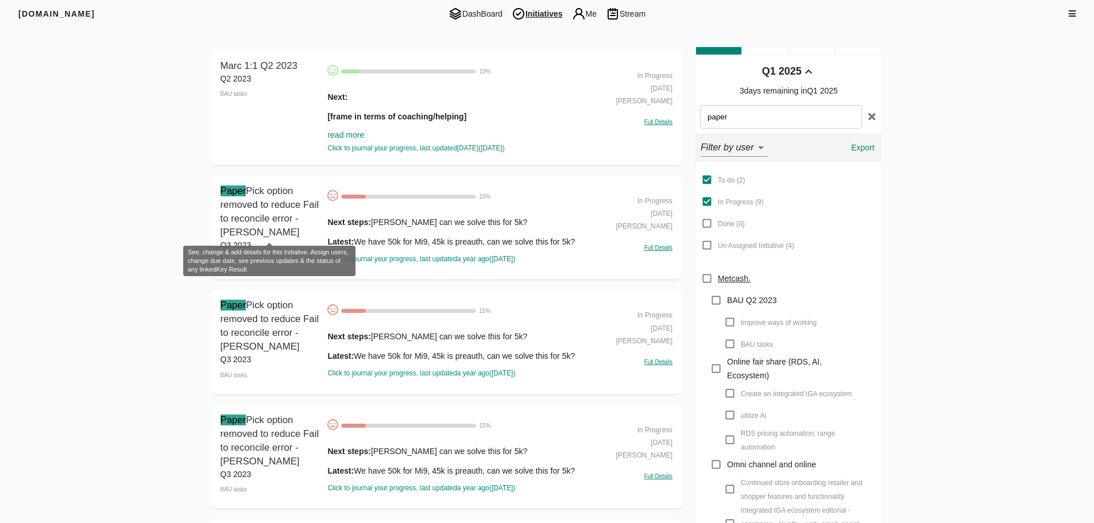
type input "paper"
click at [263, 199] on span "Paper Pick option removed to reduce Fail to reconcile error - Terry" at bounding box center [270, 212] width 99 height 52
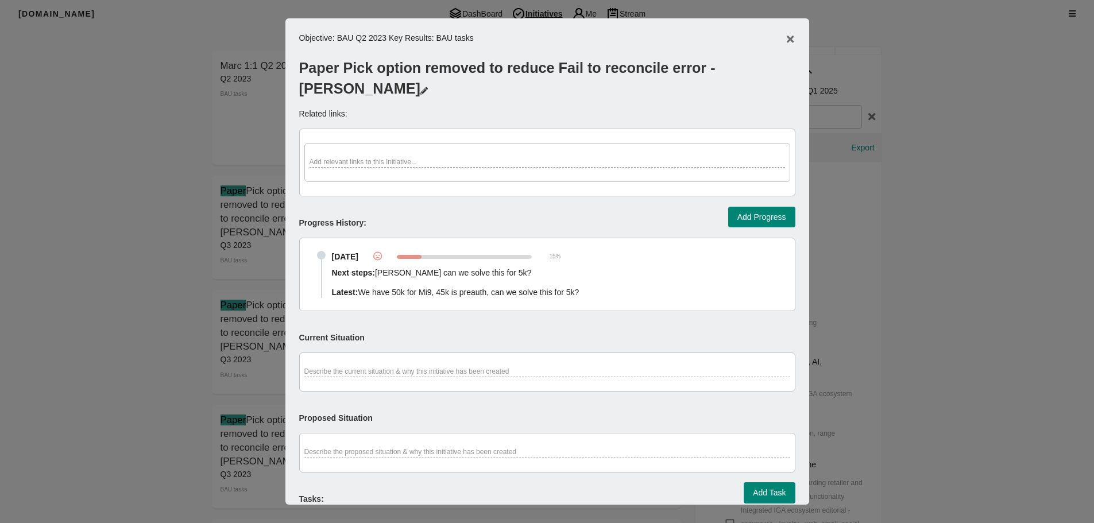
click at [187, 229] on div at bounding box center [547, 261] width 1094 height 523
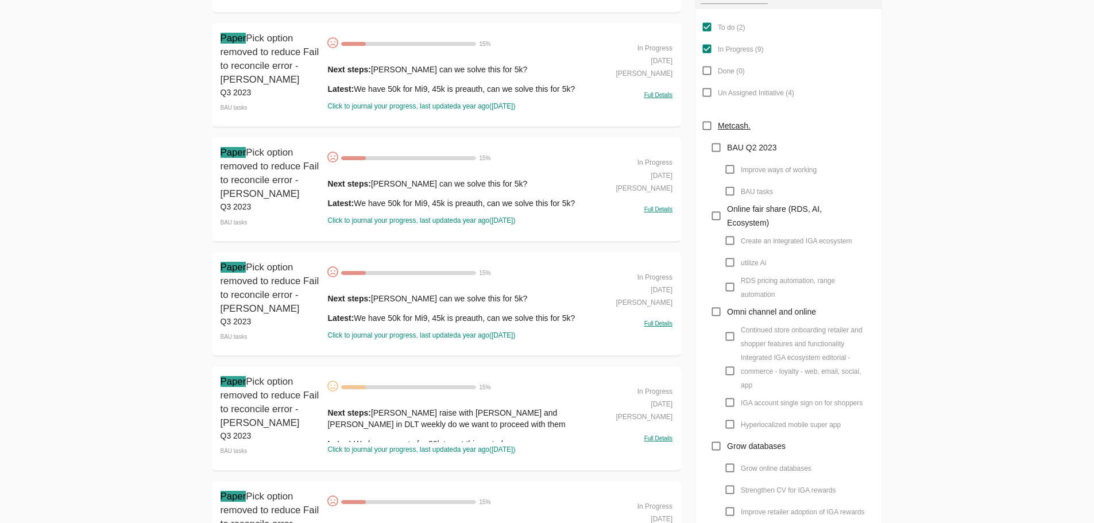
scroll to position [345, 0]
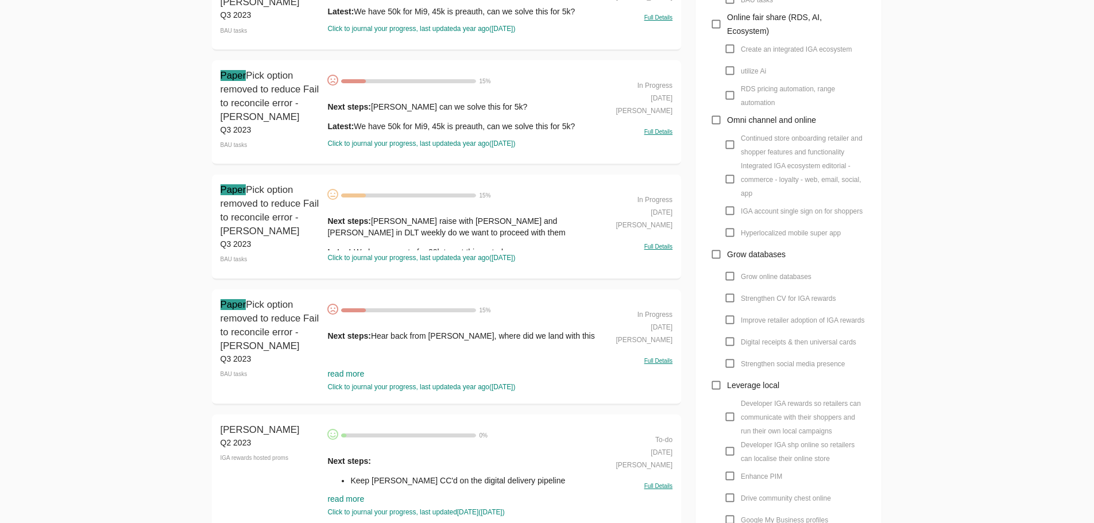
click at [349, 219] on strong "Next steps:" at bounding box center [348, 221] width 43 height 9
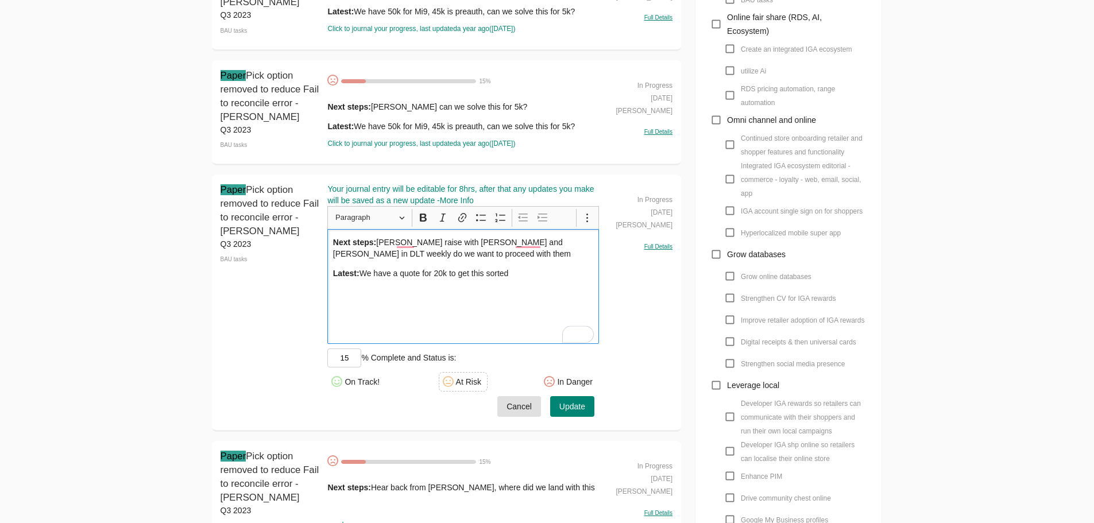
click at [527, 306] on div "Next steps: Paul raise with Marc and Tracy in DLT weekly do we want to proceed …" at bounding box center [463, 286] width 272 height 115
copy div "Next steps: Paul raise with Marc and Tracy in DLT weekly do we want to proceed …"
click at [524, 404] on span "Cancel" at bounding box center [519, 407] width 25 height 14
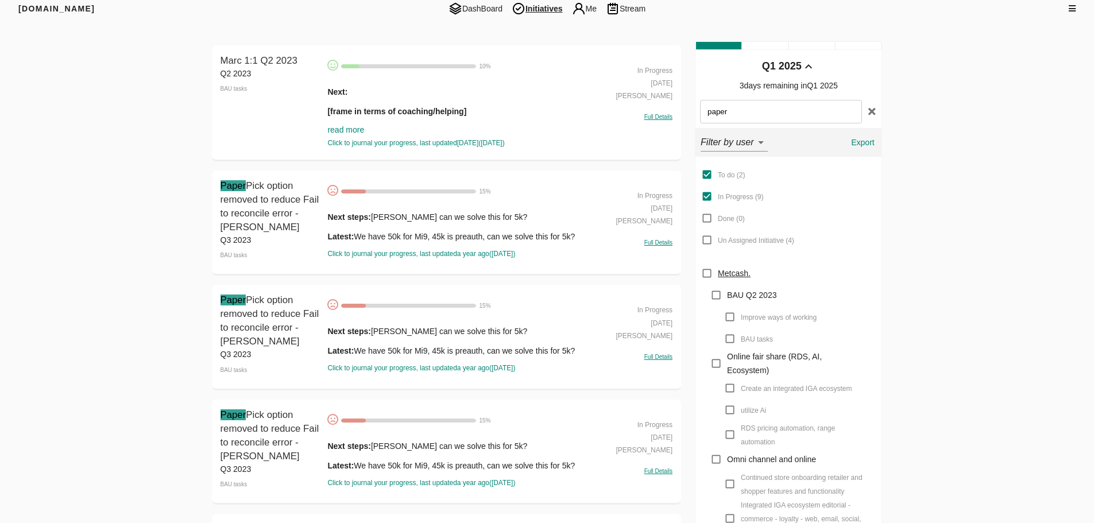
scroll to position [0, 0]
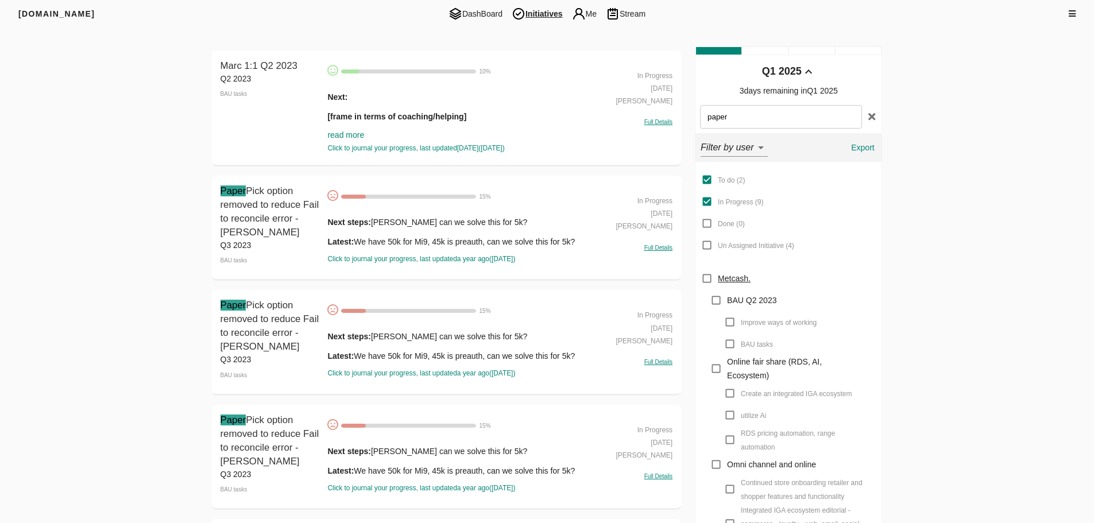
click at [528, 12] on span "Initiatives" at bounding box center [537, 14] width 60 height 14
click at [867, 108] on div "paper" at bounding box center [789, 117] width 186 height 33
click at [873, 114] on icon "button" at bounding box center [872, 116] width 7 height 10
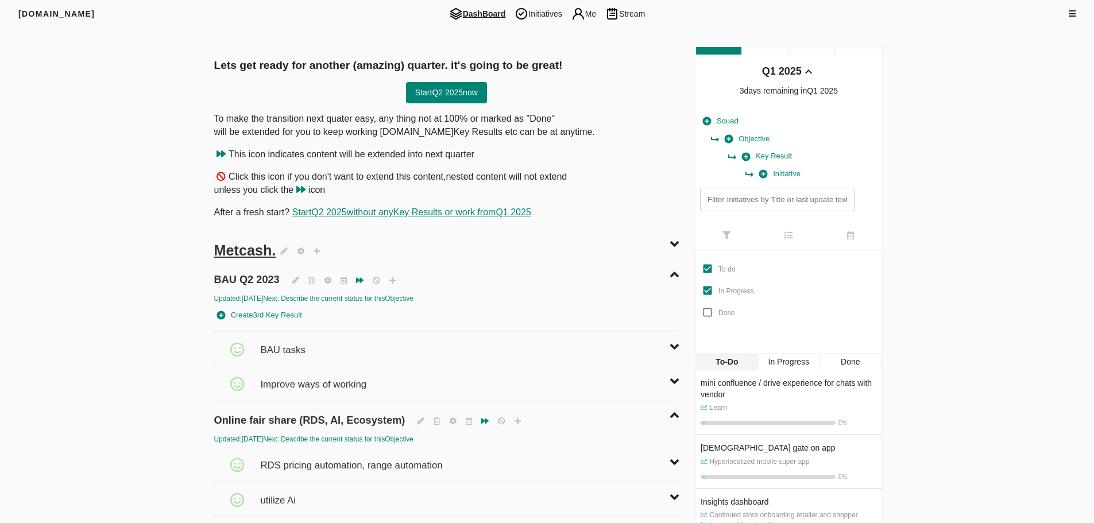
drag, startPoint x: 545, startPoint y: 17, endPoint x: 427, endPoint y: 268, distance: 276.5
click at [545, 17] on span "Initiatives" at bounding box center [538, 14] width 56 height 14
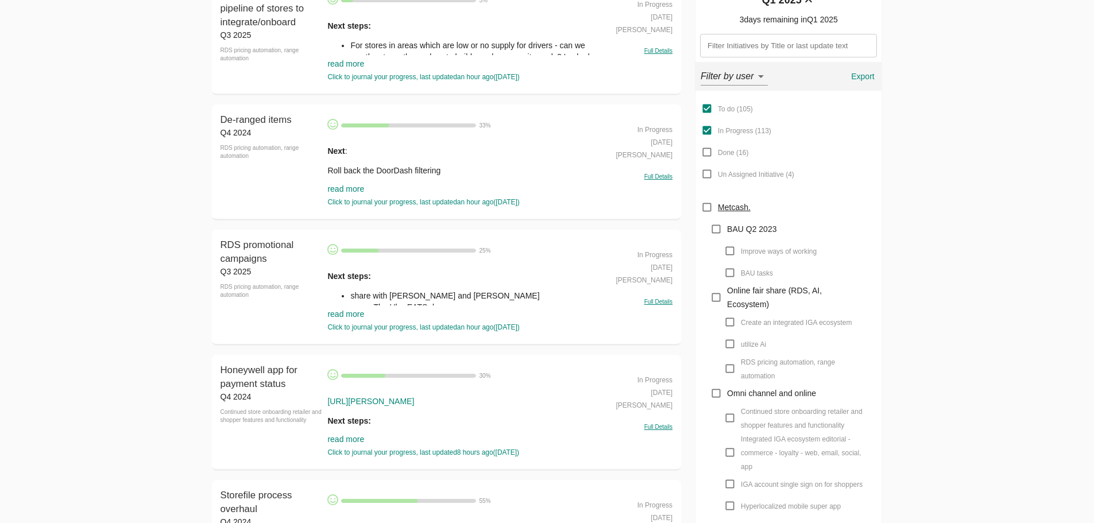
scroll to position [115, 0]
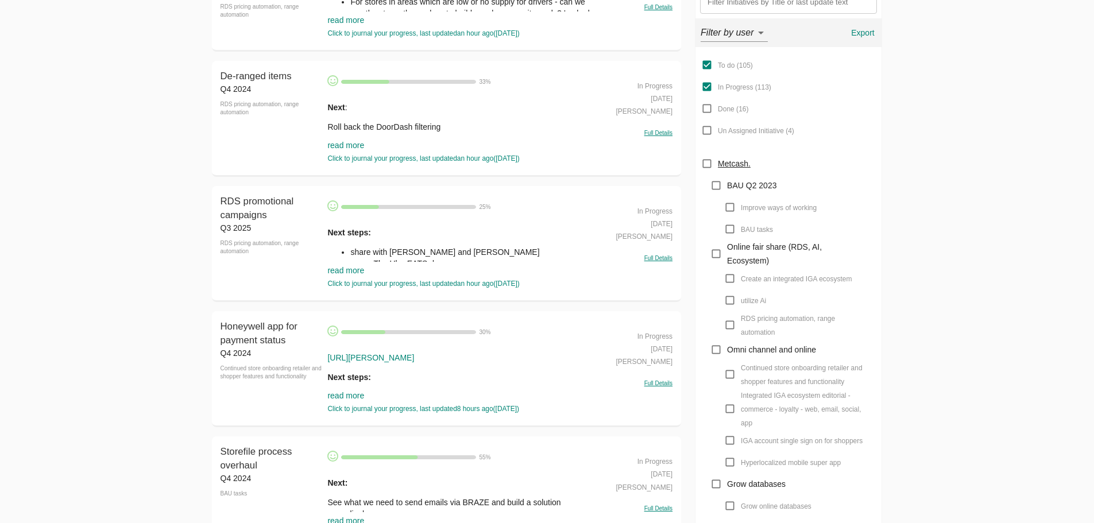
click at [359, 269] on link "read more" at bounding box center [345, 270] width 37 height 9
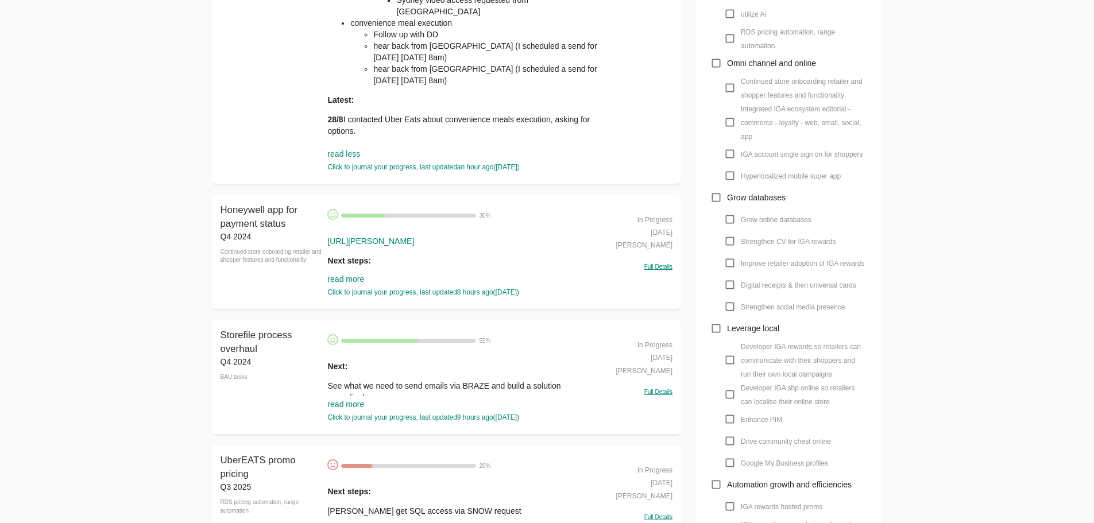
scroll to position [402, 0]
click at [357, 276] on link "read more" at bounding box center [345, 278] width 37 height 9
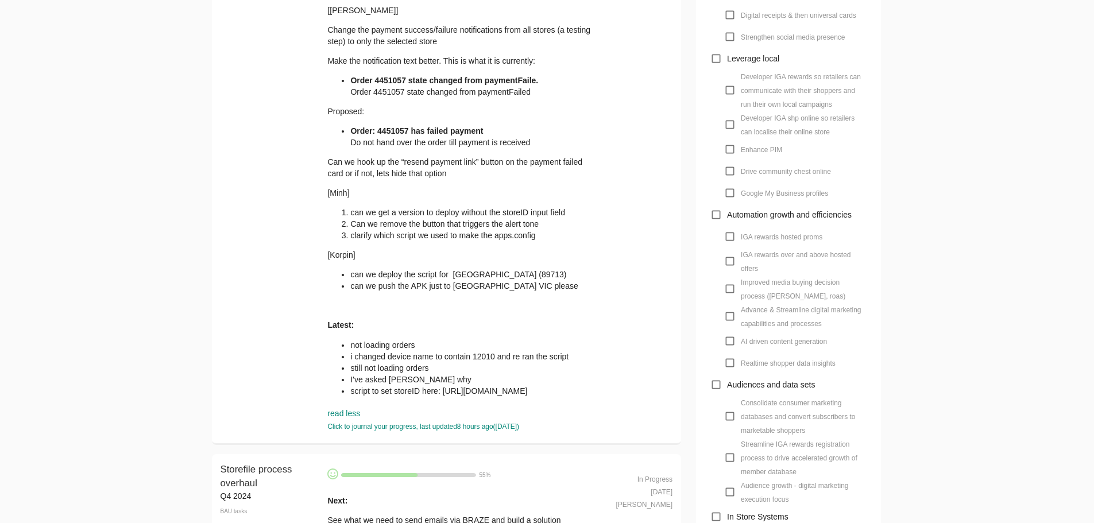
scroll to position [574, 0]
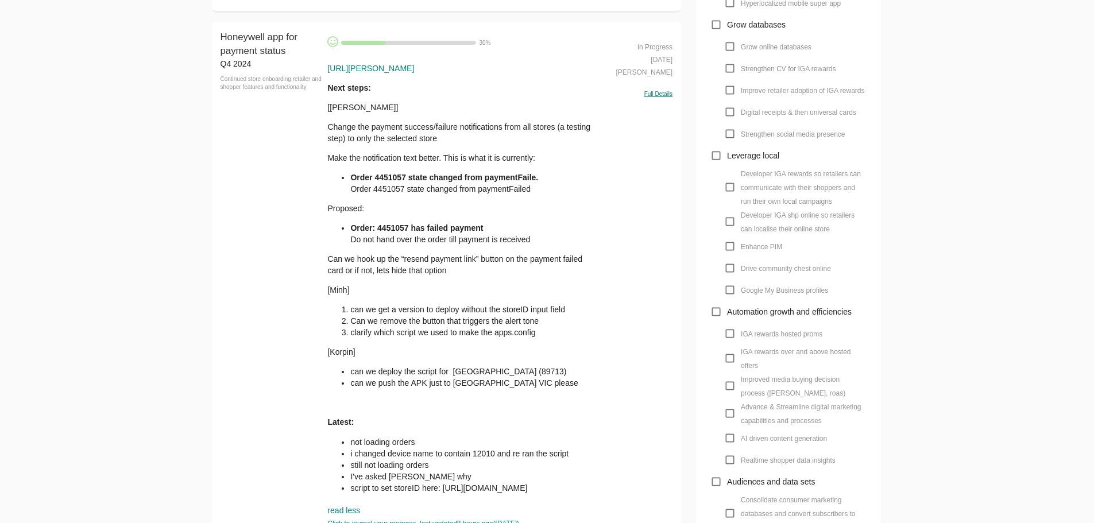
click at [401, 130] on p "Change the payment success/failure notifications from all stores (a testing ste…" at bounding box center [463, 132] width 272 height 23
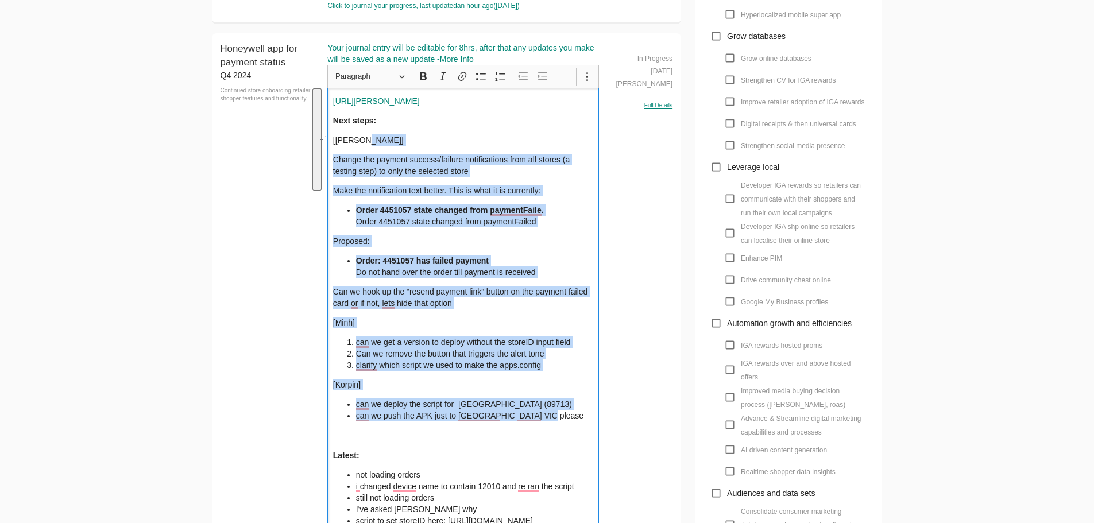
scroll to position [517, 0]
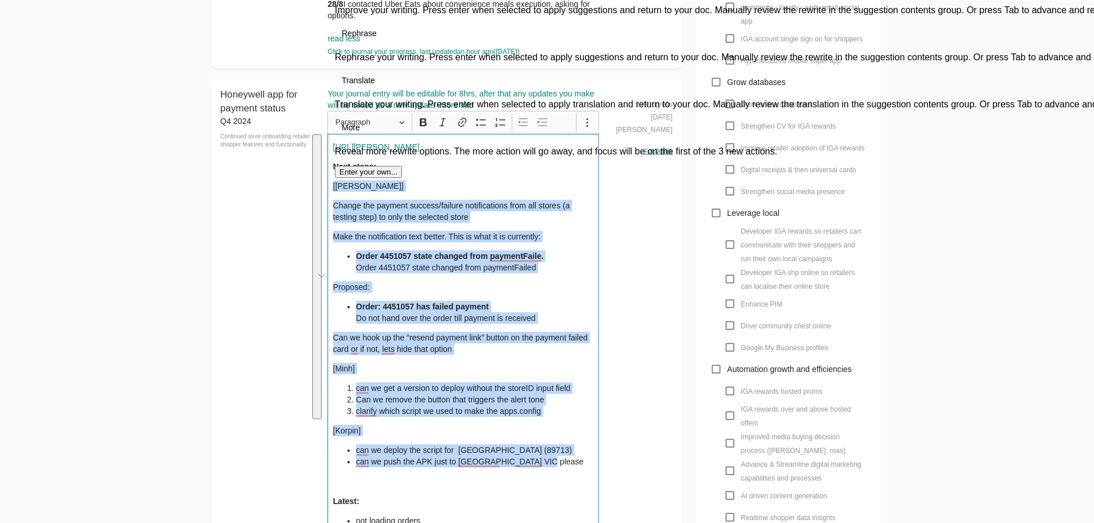
drag, startPoint x: 549, startPoint y: 267, endPoint x: 321, endPoint y: 185, distance: 242.8
click at [321, 185] on div "Honeywell app for payment status Q4 2024 Continued store onboarding retailer an…" at bounding box center [447, 373] width 470 height 589
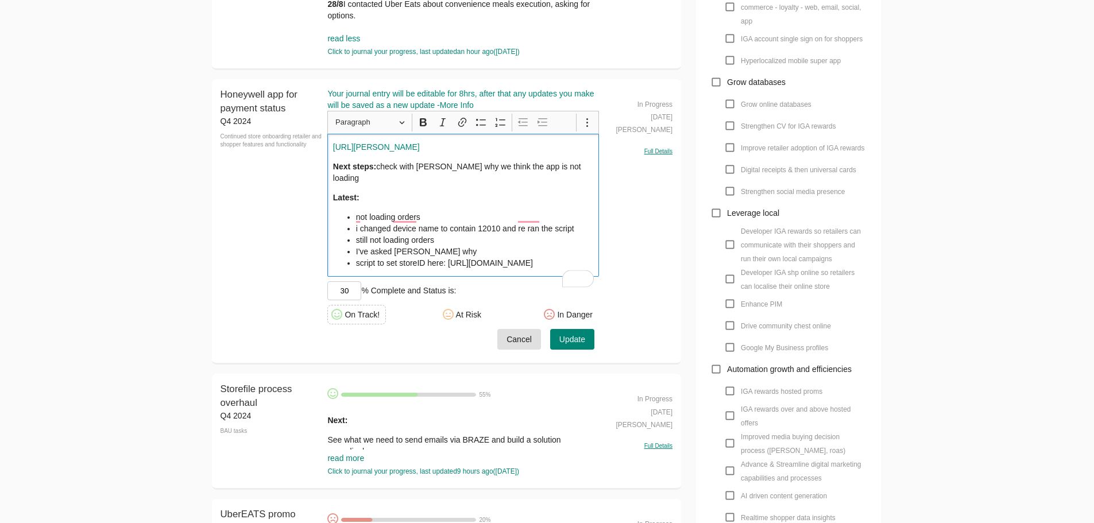
click at [569, 347] on span "Update" at bounding box center [573, 340] width 26 height 14
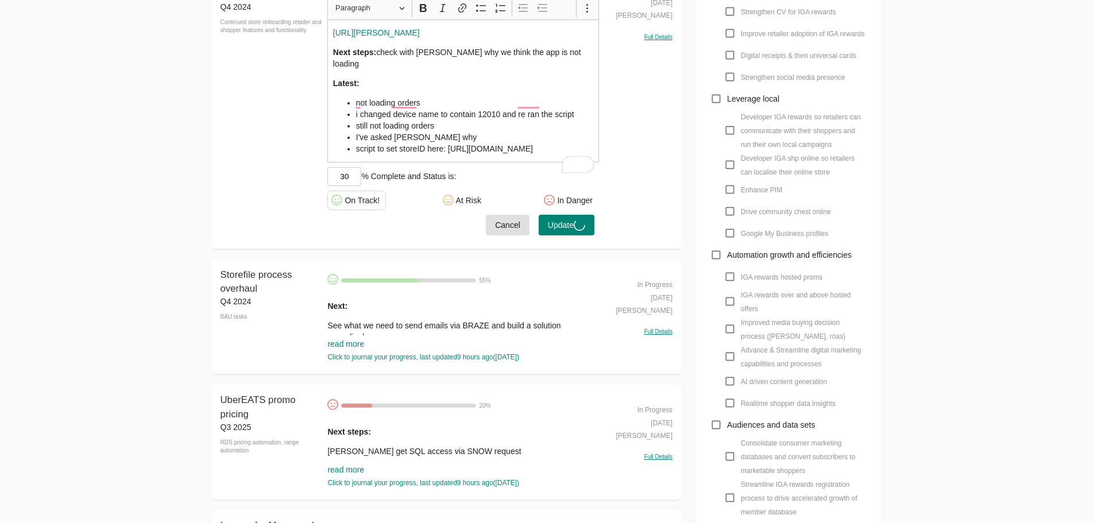
scroll to position [632, 0]
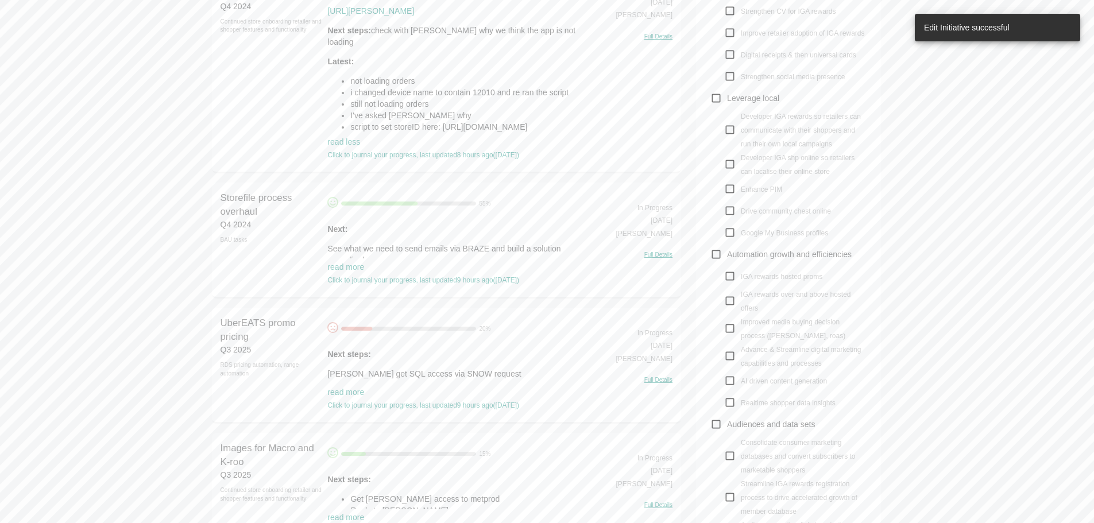
click at [333, 268] on link "read more" at bounding box center [345, 267] width 37 height 9
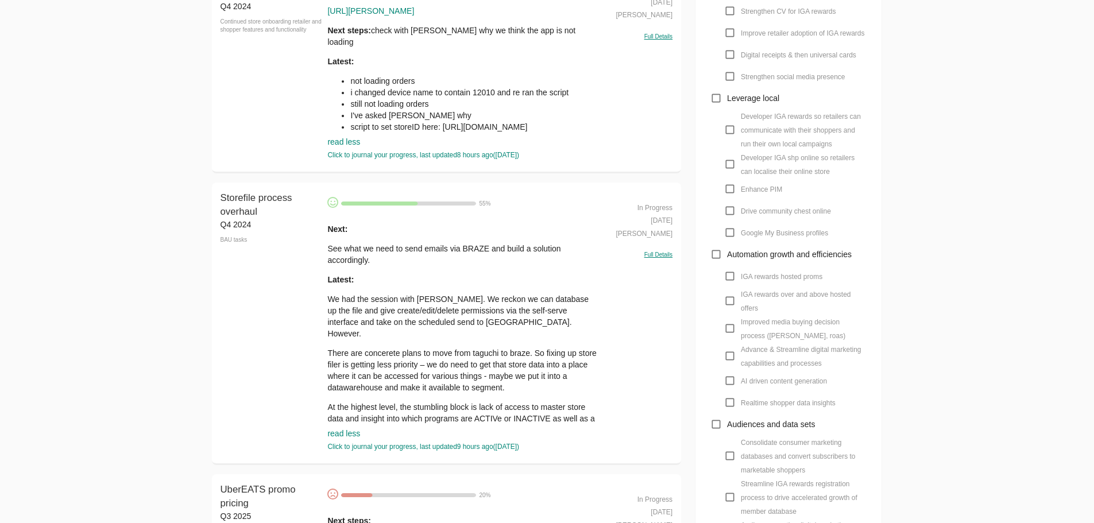
click at [358, 318] on p "We had the session with [PERSON_NAME]. We reckon we can database up the file an…" at bounding box center [463, 317] width 272 height 46
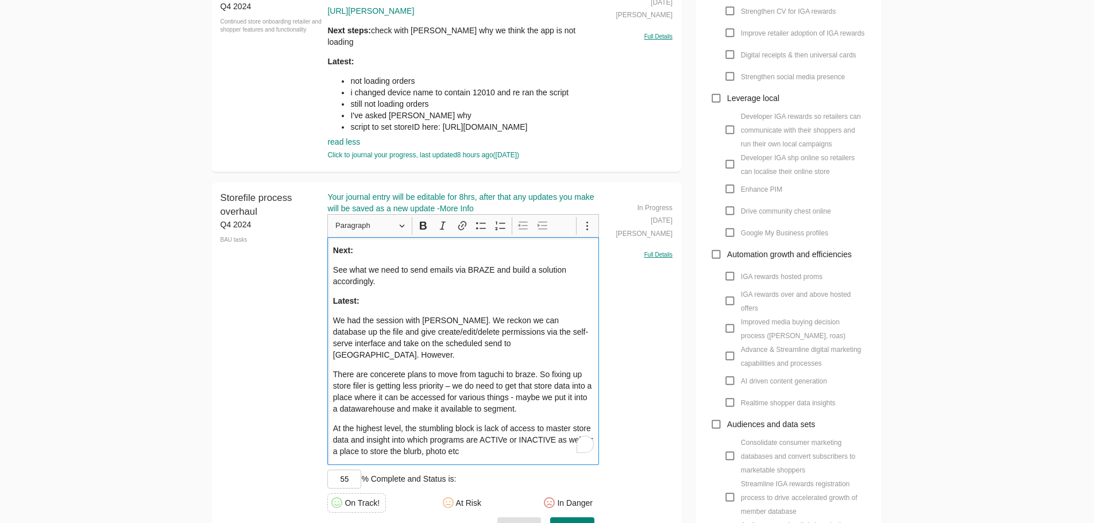
scroll to position [747, 0]
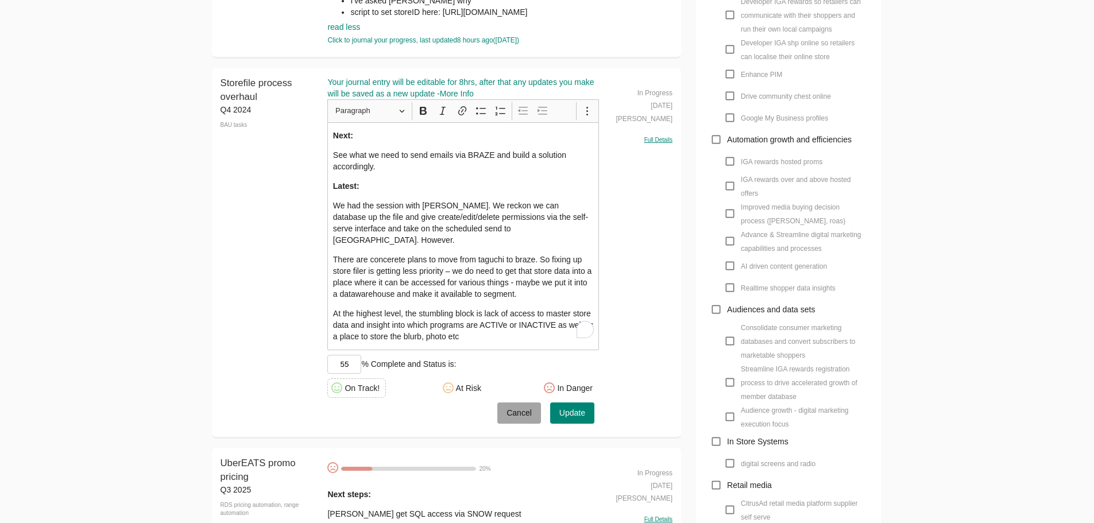
click at [531, 403] on button "Cancel" at bounding box center [520, 413] width 44 height 21
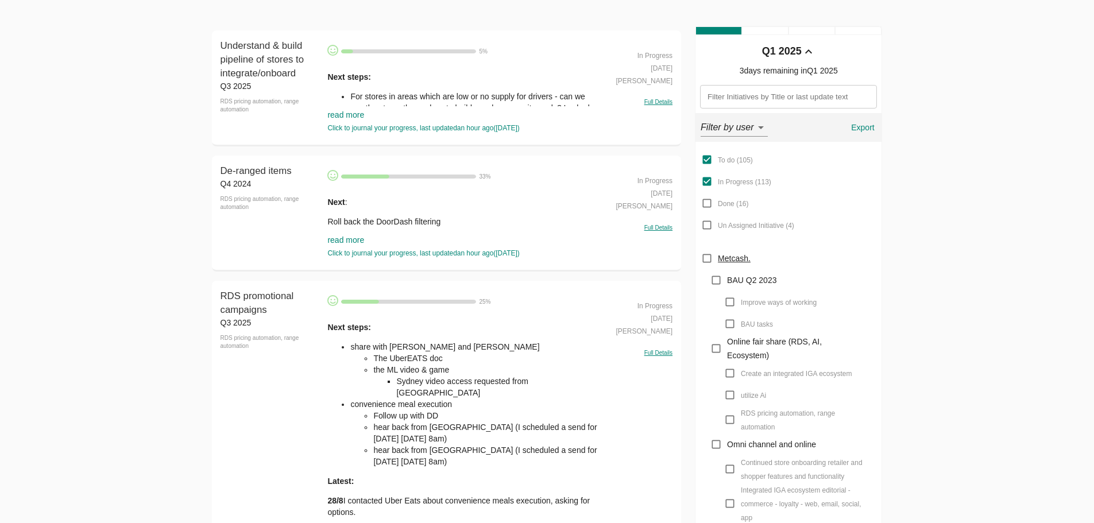
scroll to position [0, 0]
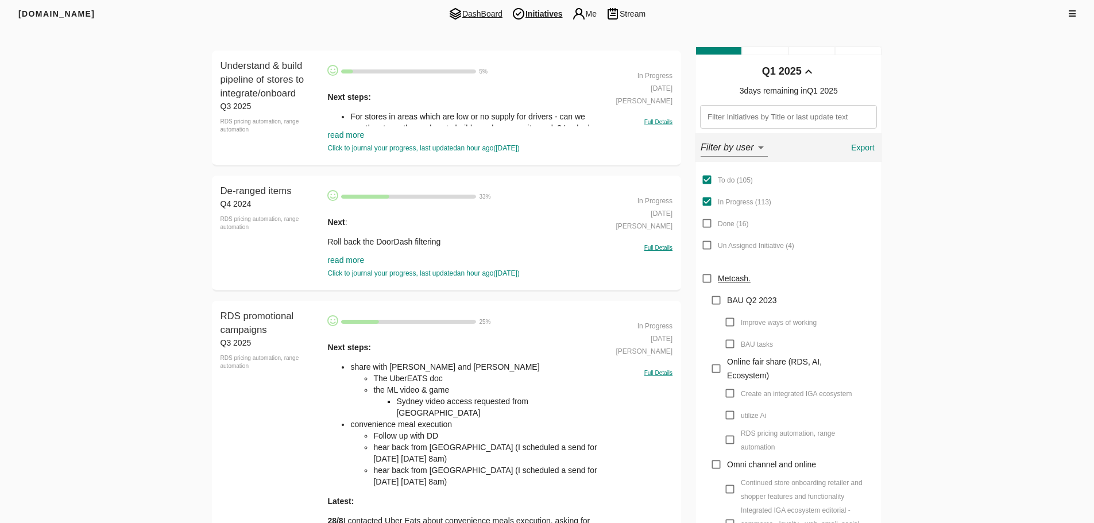
click at [488, 14] on span "DashBoard" at bounding box center [475, 14] width 63 height 14
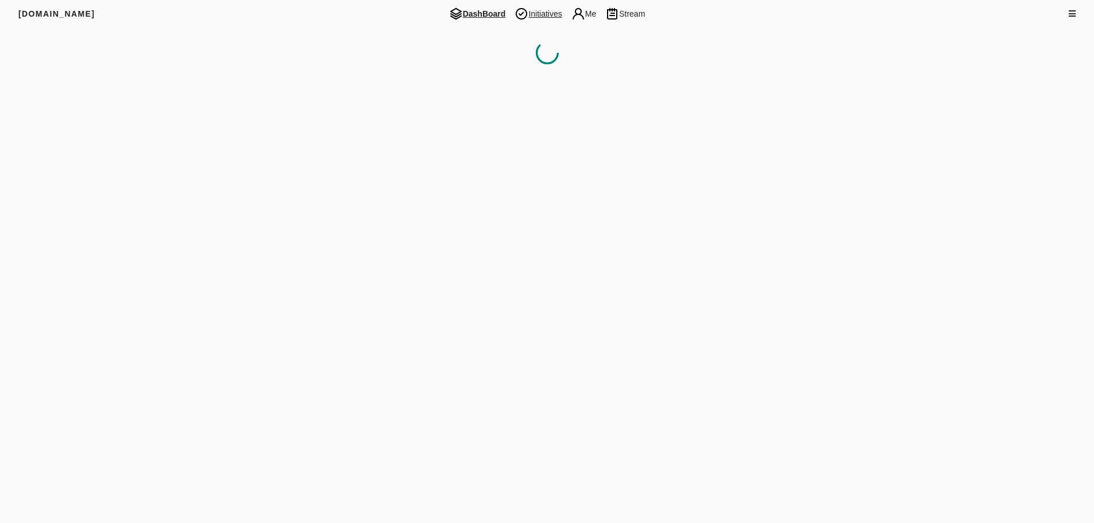
click at [559, 16] on span "Initiatives" at bounding box center [538, 14] width 56 height 14
click at [446, 10] on span "DashBoard" at bounding box center [475, 14] width 63 height 14
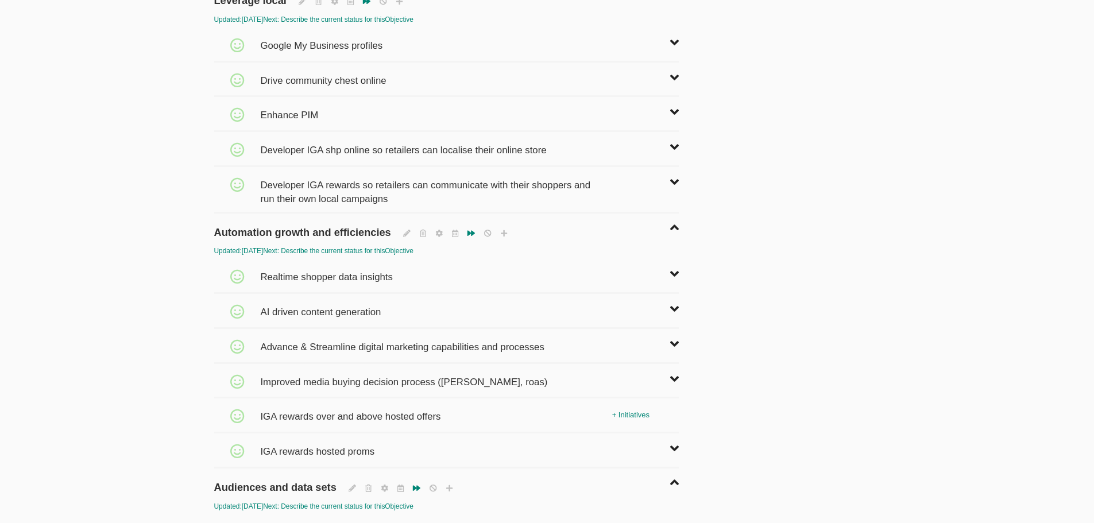
scroll to position [977, 0]
click at [373, 341] on span "Advance & Streamline digital marketing capabilities and processes" at bounding box center [403, 341] width 287 height 25
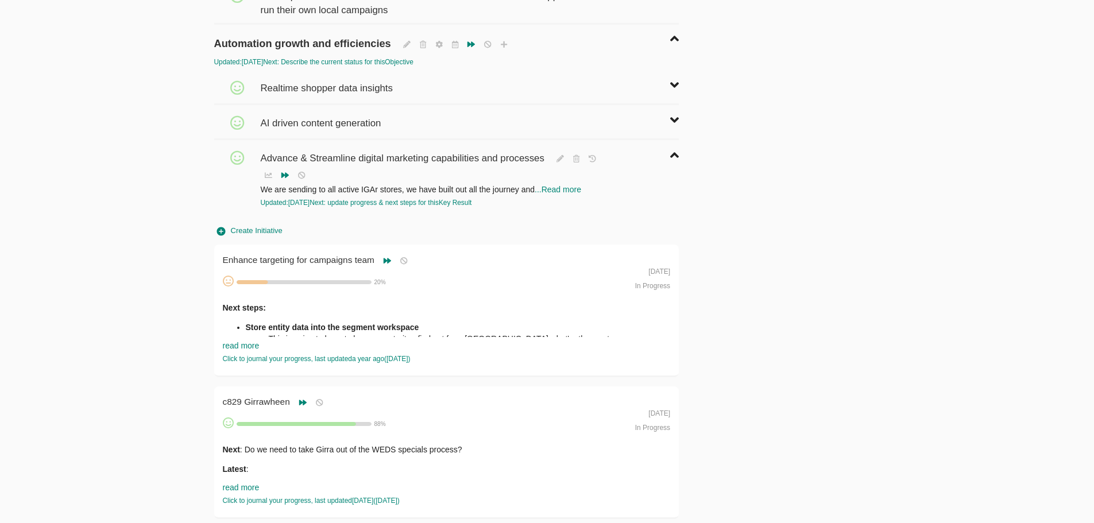
scroll to position [1206, 0]
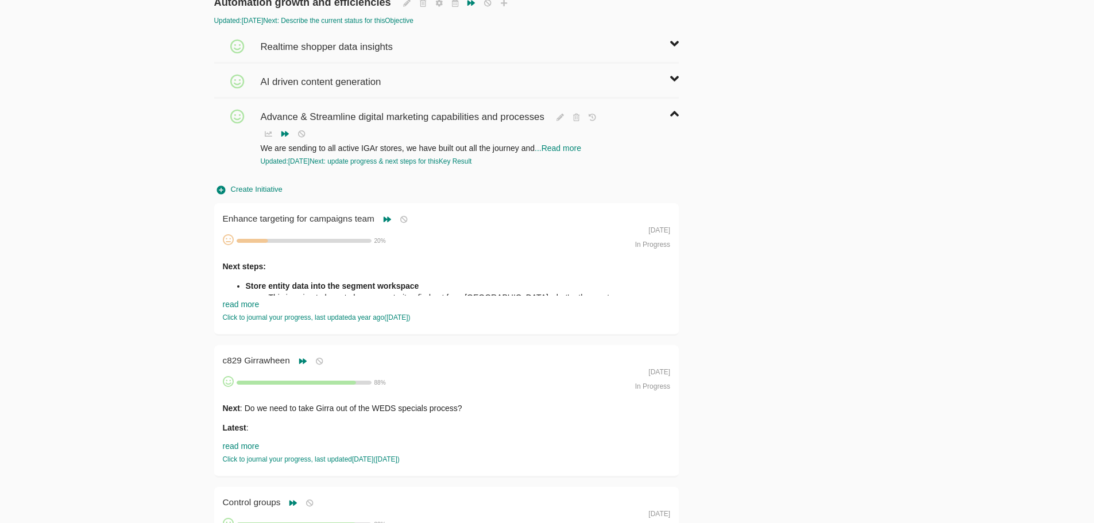
click at [252, 188] on span "Create Initiative" at bounding box center [249, 189] width 65 height 13
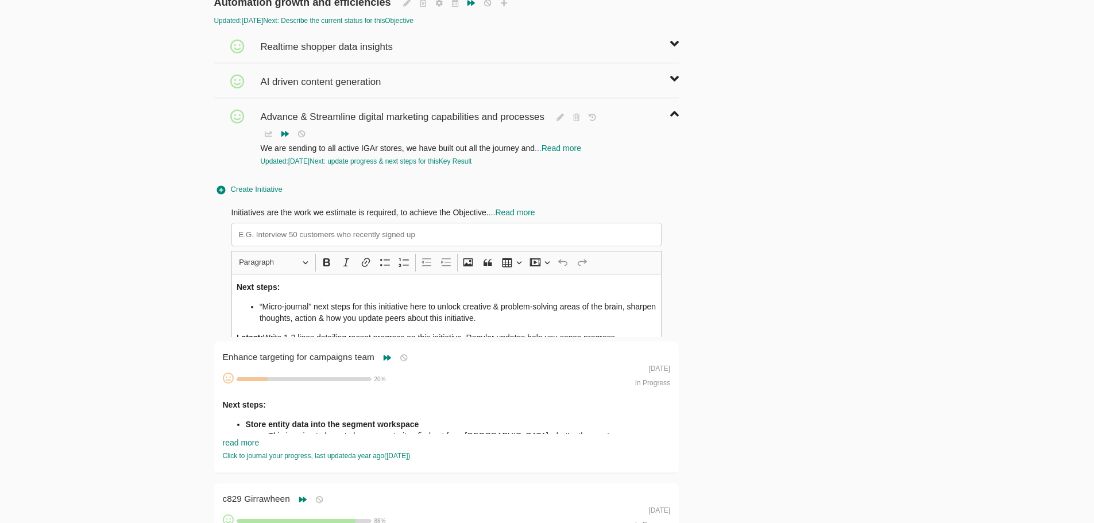
scroll to position [36, 0]
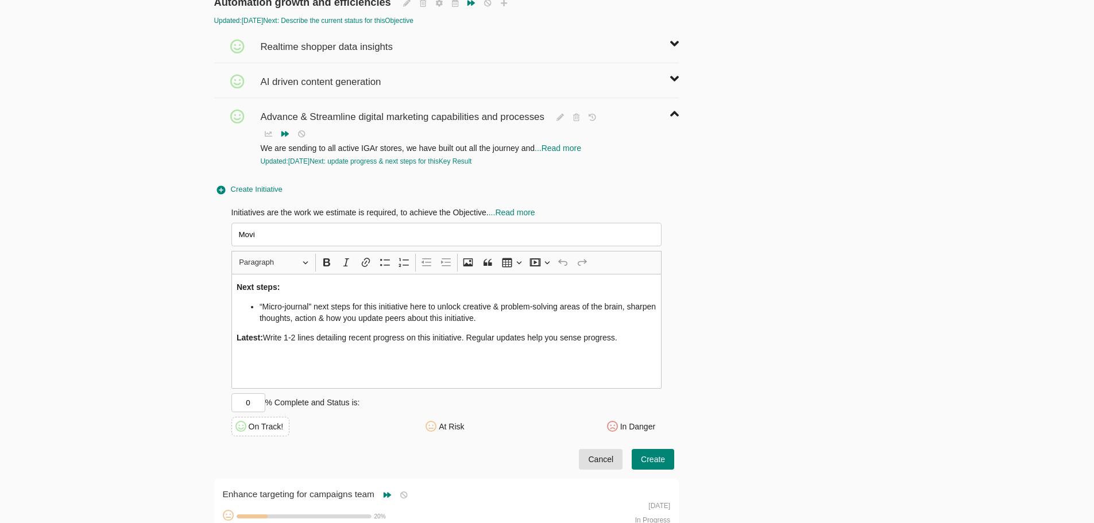
type input "Movin"
type input "Taguchi to BRAZE"
click at [304, 317] on li "“Micro-journal” next steps for this initiative here to unlock creative & proble…" at bounding box center [458, 312] width 397 height 23
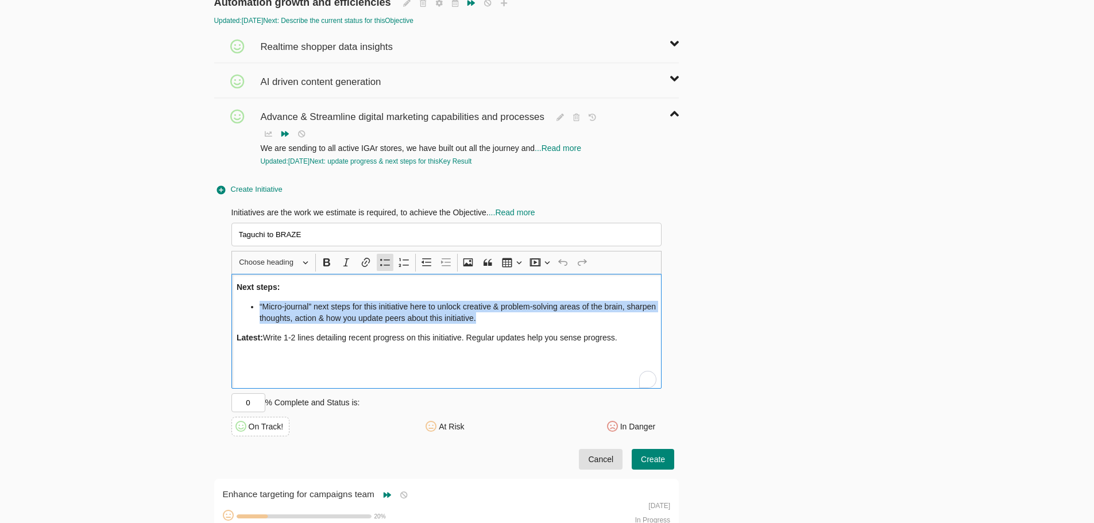
click at [304, 317] on li "“Micro-journal” next steps for this initiative here to unlock creative & proble…" at bounding box center [458, 312] width 397 height 23
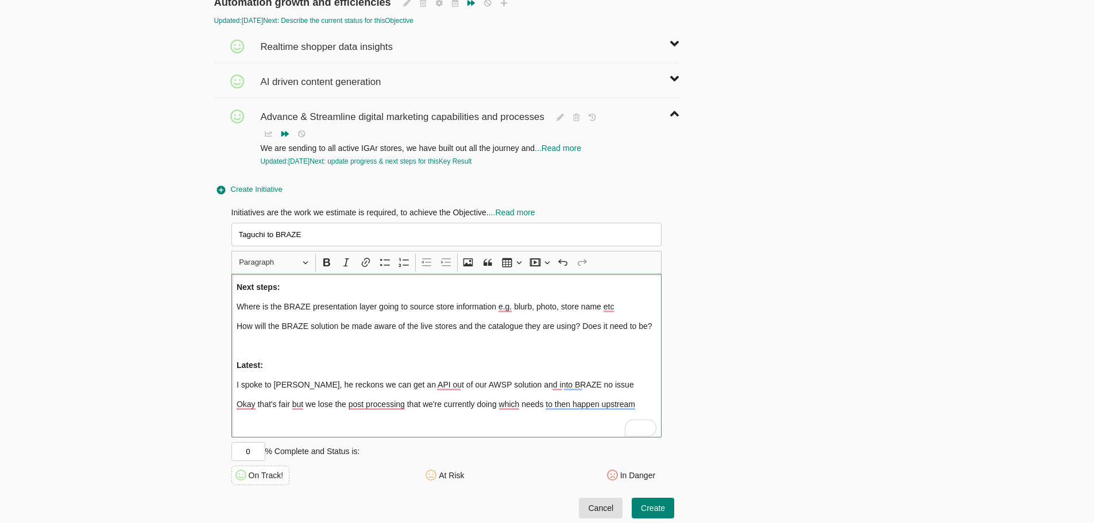
click at [475, 337] on div "Next steps: Where is the BRAZE presentation layer going to source store informa…" at bounding box center [447, 356] width 431 height 164
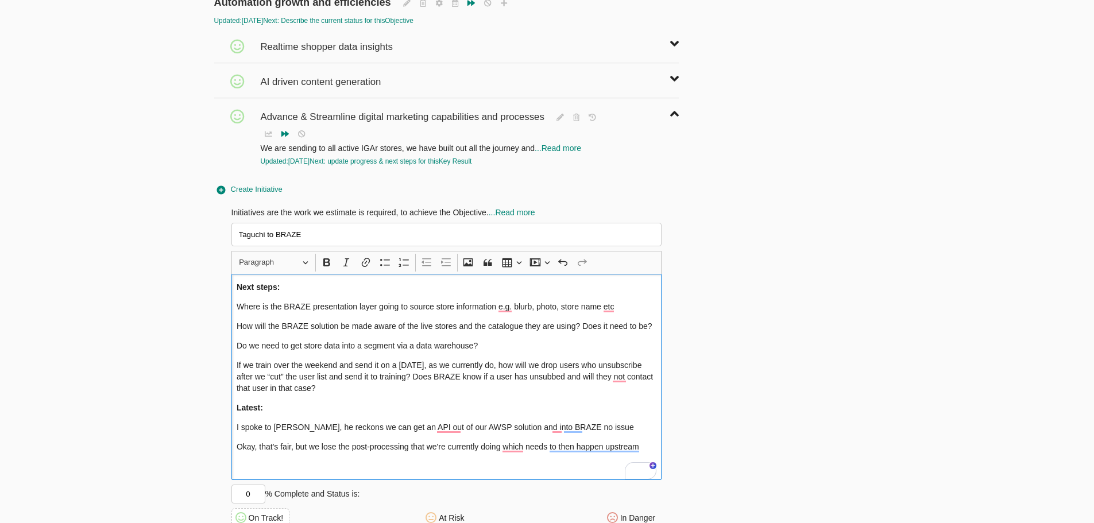
click at [406, 381] on p "If we train over the weekend and send it on a [DATE], as we currently do, how w…" at bounding box center [447, 377] width 420 height 34
click at [416, 402] on div "Next steps: Where is the BRAZE presentation layer going to source store informa…" at bounding box center [447, 377] width 431 height 206
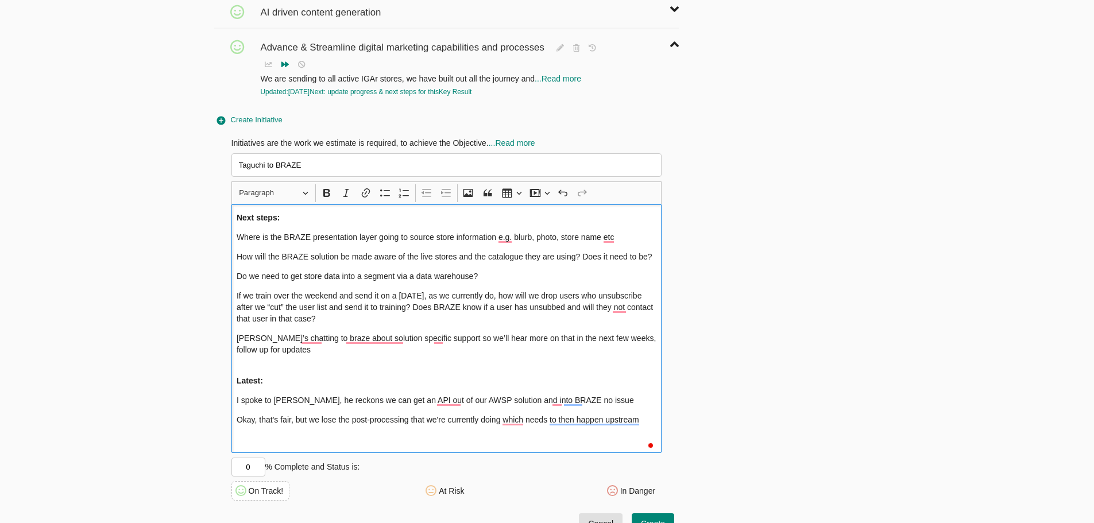
scroll to position [1379, 0]
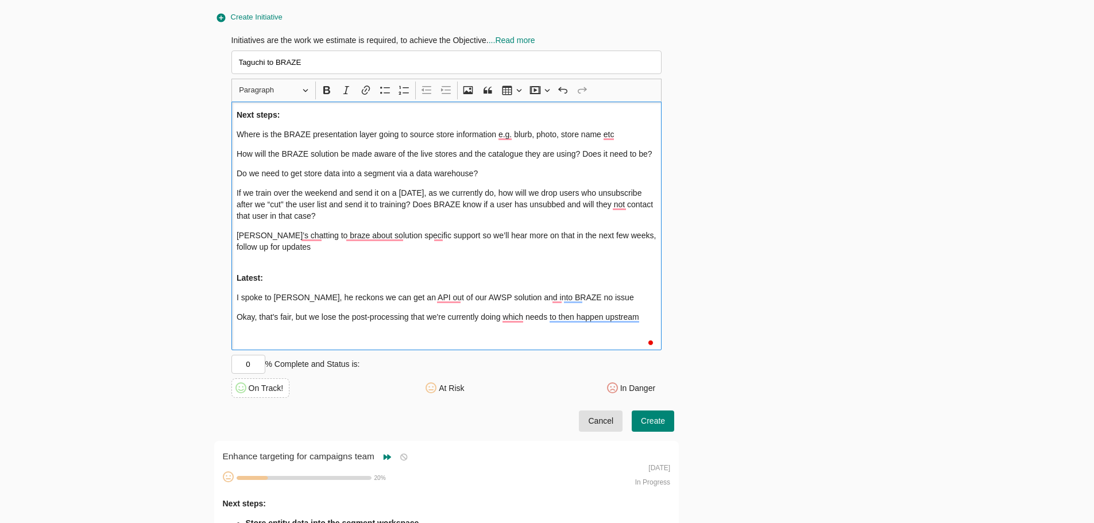
click at [667, 418] on button "Create" at bounding box center [653, 421] width 43 height 21
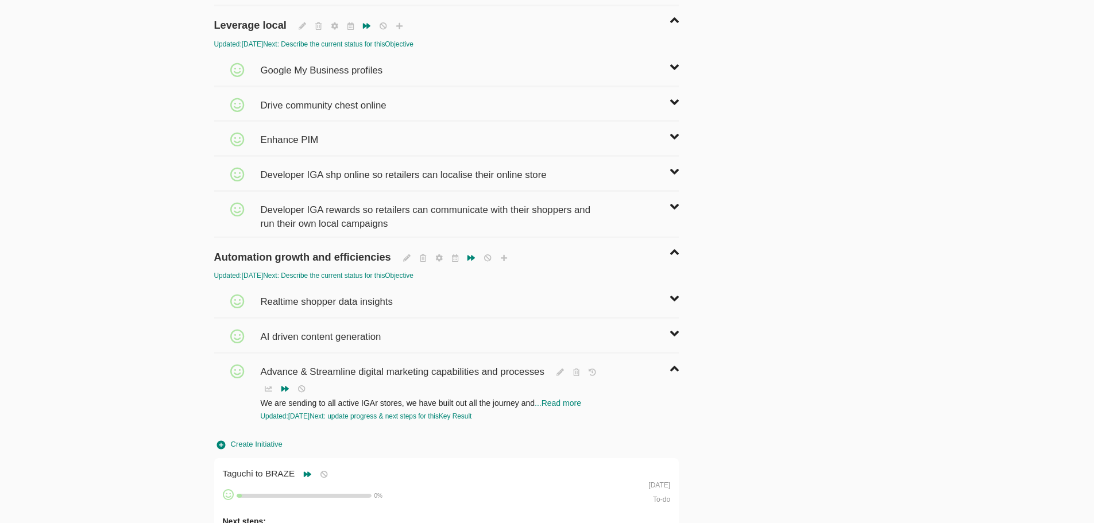
scroll to position [0, 0]
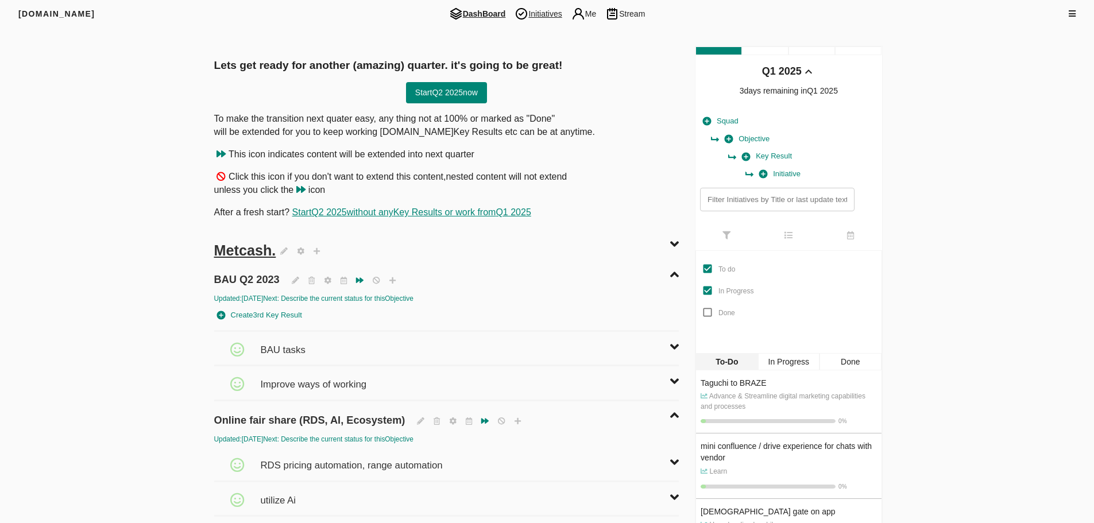
click at [543, 11] on span "Initiatives" at bounding box center [538, 14] width 56 height 14
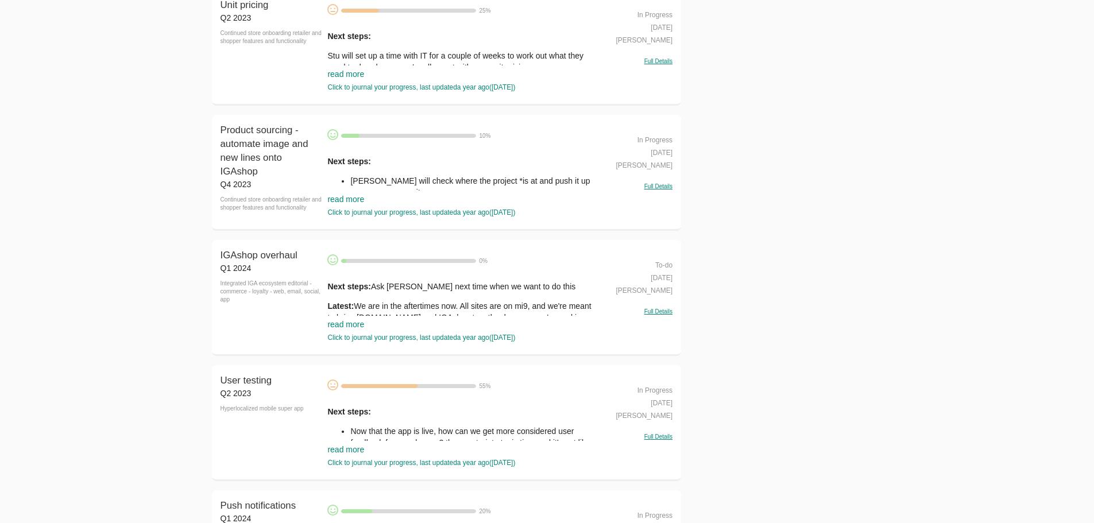
scroll to position [1308, 0]
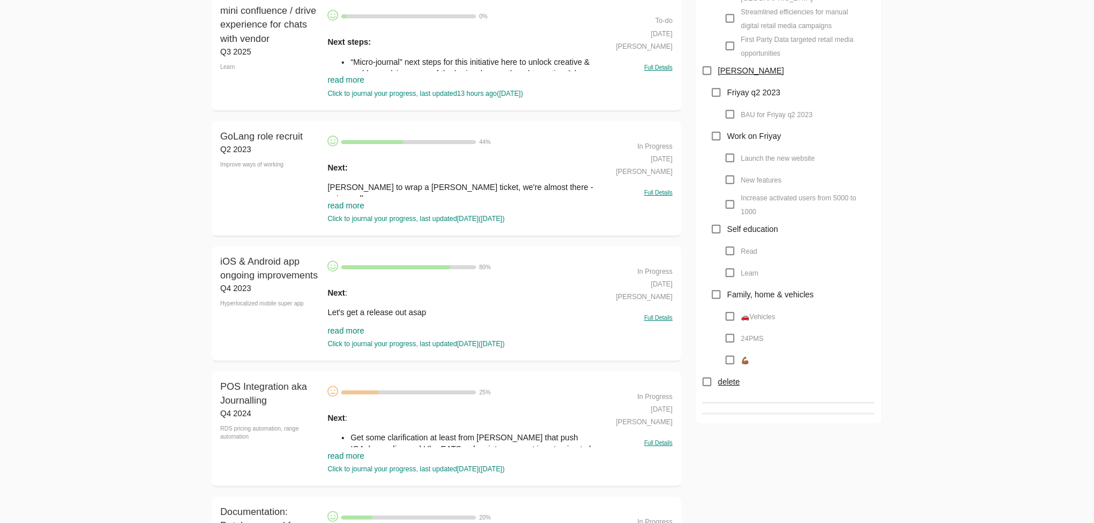
click at [362, 311] on p "Let's get a release out asap" at bounding box center [463, 312] width 272 height 11
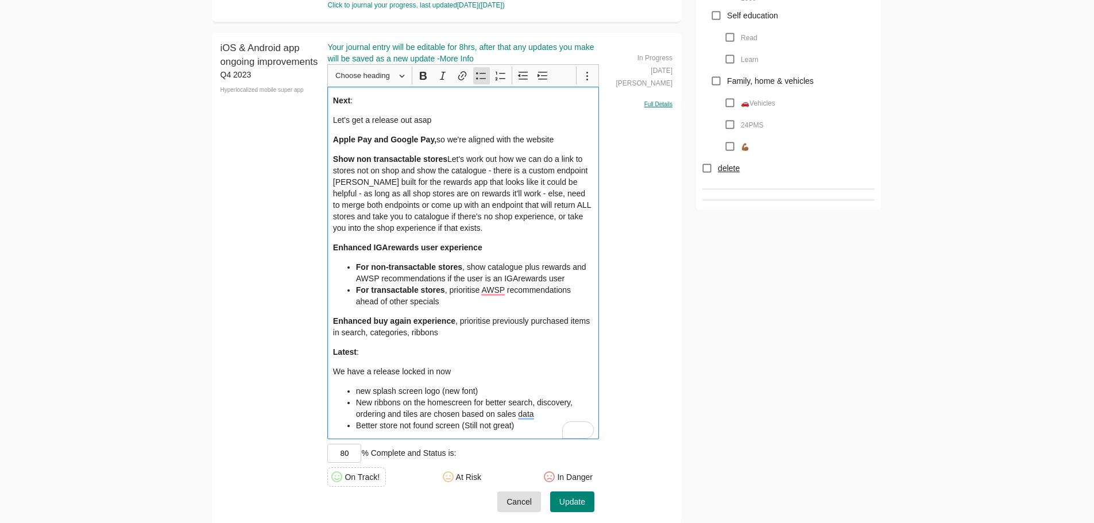
scroll to position [1480, 0]
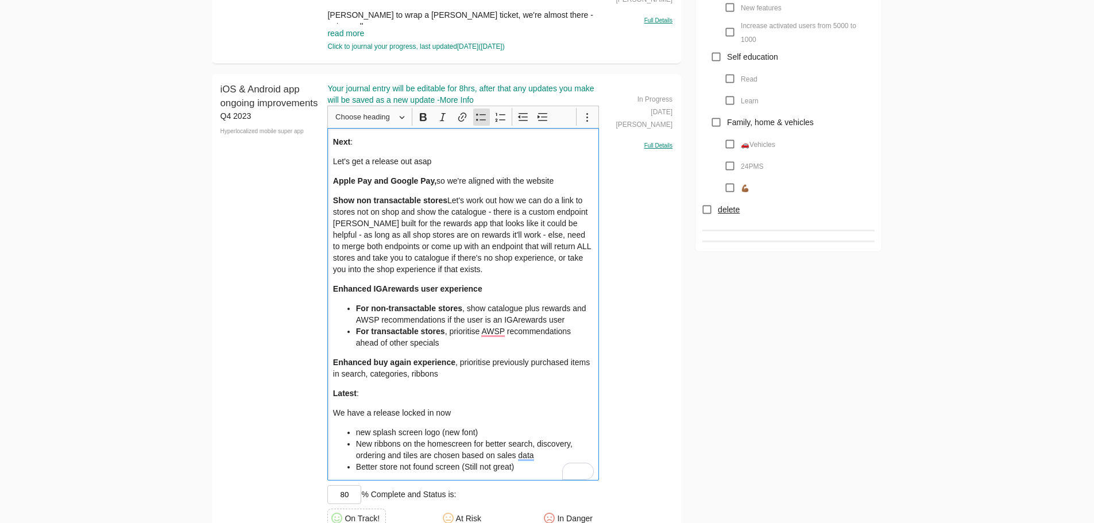
click at [451, 159] on p "Let's get a release out asap" at bounding box center [463, 161] width 261 height 11
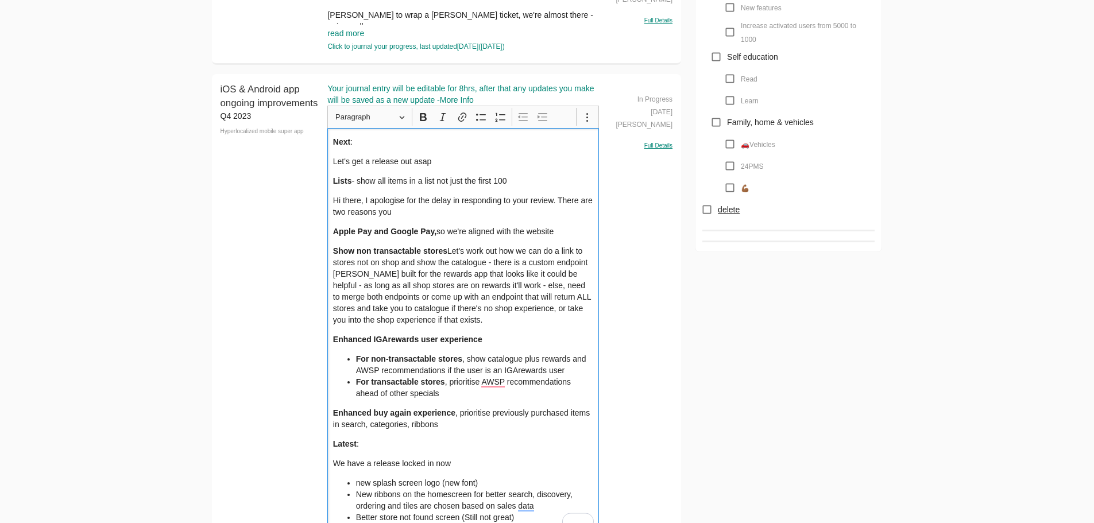
click at [462, 217] on p "Hi there, I apologise for the delay in responding to your review. There are two…" at bounding box center [463, 206] width 261 height 23
click at [463, 210] on p "Hi there, I apologise for the delay in responding to your review. There are two…" at bounding box center [463, 206] width 261 height 23
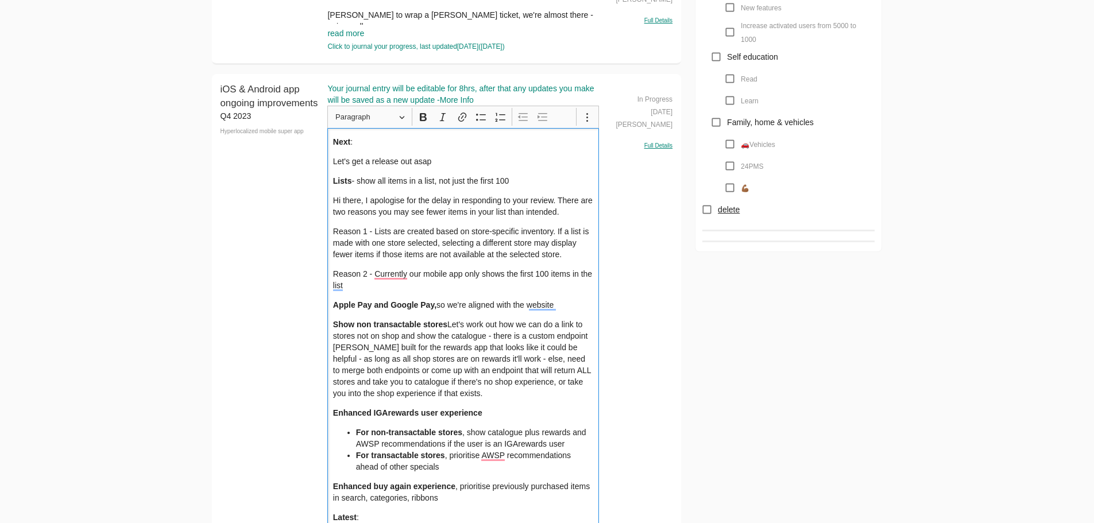
click at [512, 258] on p "Reason 1 - Lists are created based on store-specific inventory. If a list is ma…" at bounding box center [463, 243] width 261 height 34
drag, startPoint x: 461, startPoint y: 275, endPoint x: 473, endPoint y: 276, distance: 12.2
click at [462, 274] on p "Reason 2 - Currently, our mobile app only shows the first 100 items in the list" at bounding box center [463, 279] width 261 height 23
click at [473, 276] on p "Reason 2 - Currently, our mobile app only shows the first 100 items in the list" at bounding box center [463, 279] width 261 height 23
click at [494, 288] on p "Reason 2 - Currently, our mobile app and website only show the first 100 items …" at bounding box center [463, 279] width 261 height 23
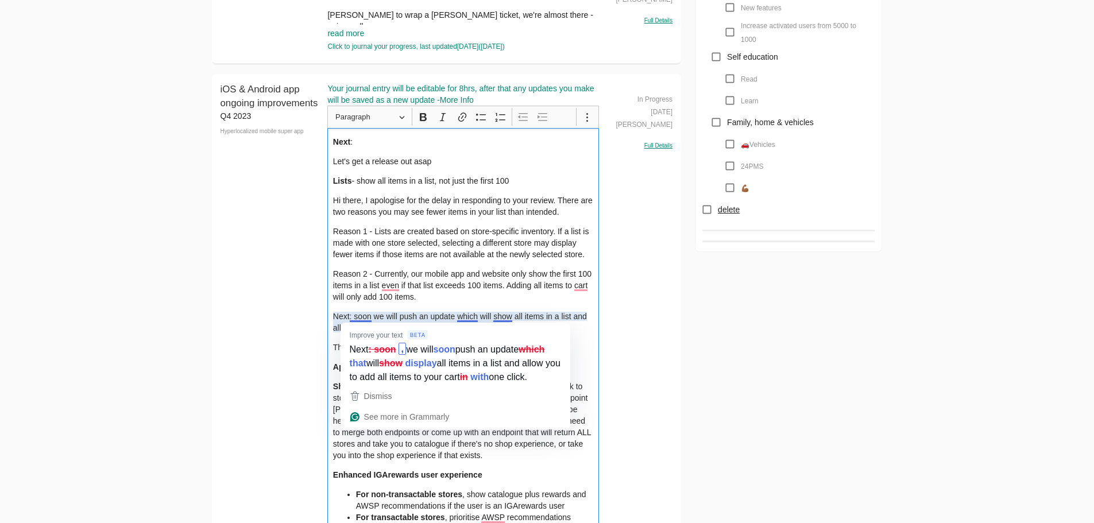
click at [371, 323] on div "Improve your text Next : soon , we will soon push an update which that will sho…" at bounding box center [456, 354] width 230 height 63
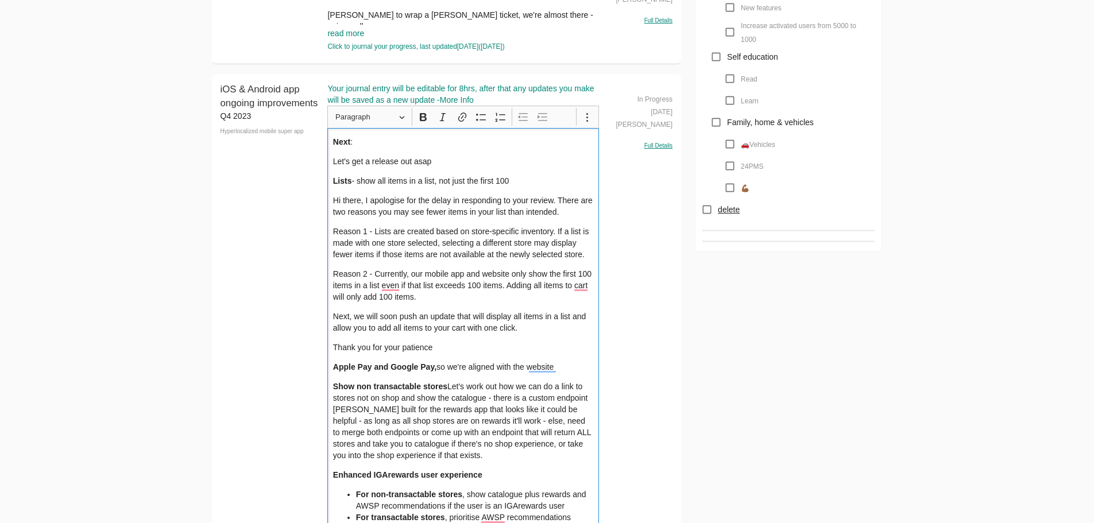
click at [357, 313] on p "Next, we will soon push an update that will display all items in a list and all…" at bounding box center [463, 322] width 261 height 23
click at [525, 324] on div "Punctuation problem , which" at bounding box center [566, 341] width 124 height 36
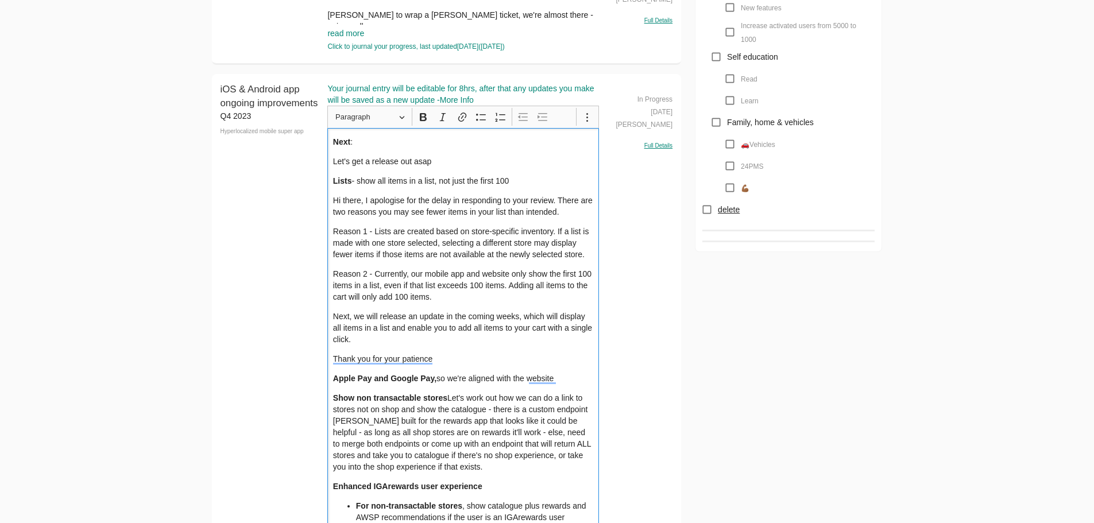
click at [435, 339] on p "Next, we will release an update in the coming weeks, which will display all ite…" at bounding box center [463, 328] width 261 height 34
click at [449, 354] on p "I appreciate your patience" at bounding box center [463, 358] width 261 height 11
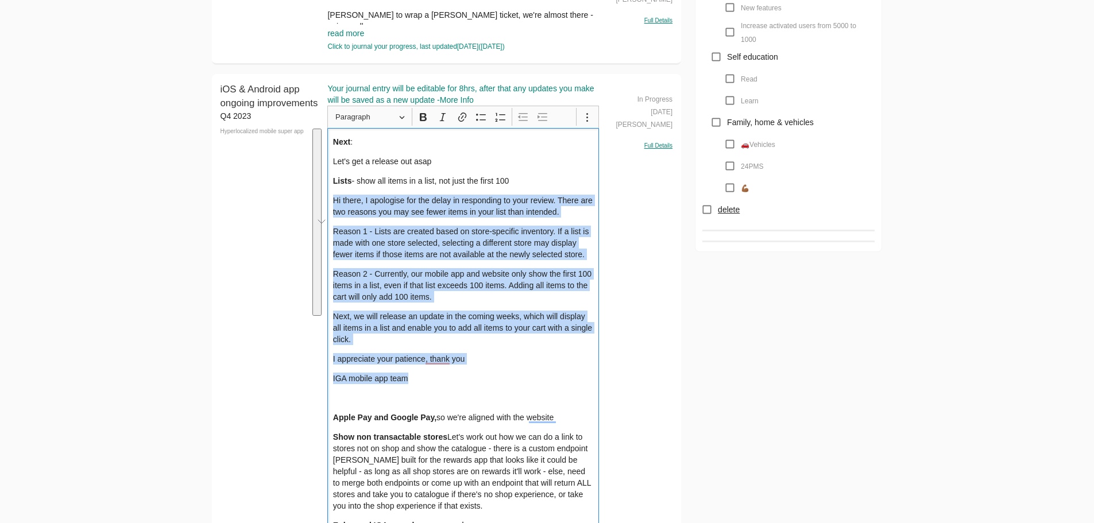
drag, startPoint x: 423, startPoint y: 381, endPoint x: 331, endPoint y: 200, distance: 203.7
click at [591, 114] on icon "Editor toolbar" at bounding box center [587, 116] width 11 height 11
click at [492, 134] on icon "Dropdown toolbar" at bounding box center [490, 137] width 11 height 11
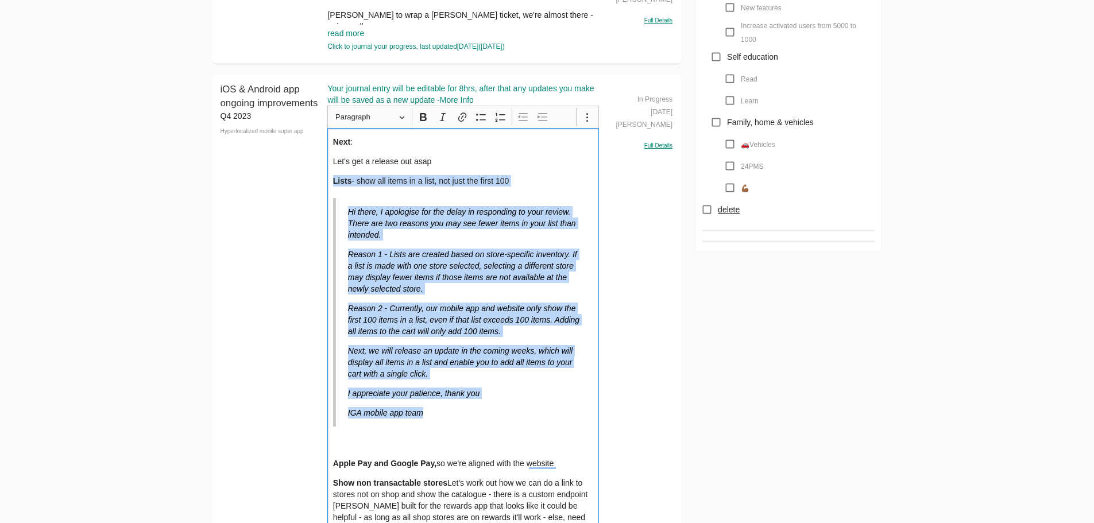
click at [487, 273] on p "Reason 1 - Lists are created based on store-specific inventory. If a list is ma…" at bounding box center [465, 272] width 234 height 46
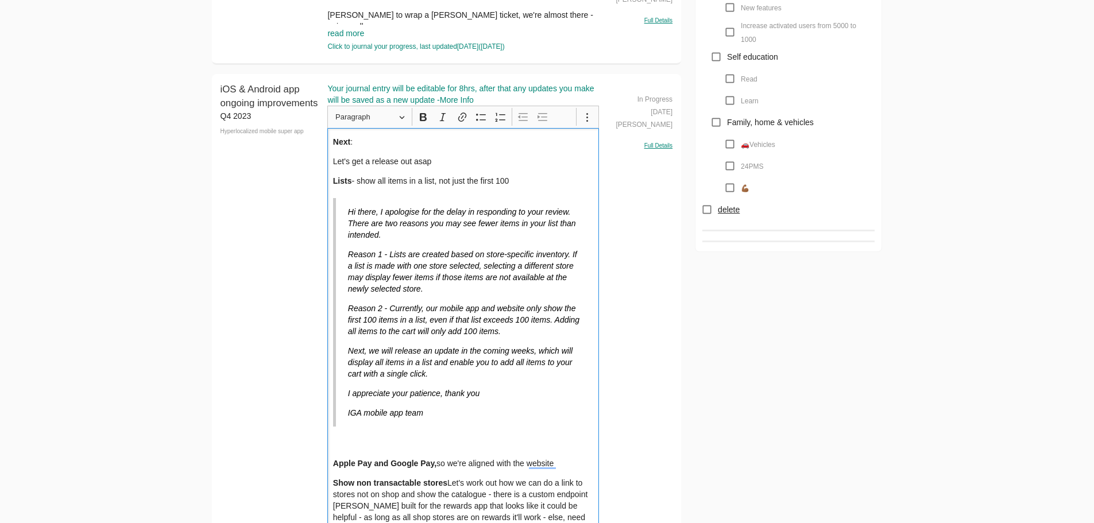
click at [457, 435] on div "Next : Let's get a release out asap Lists - show all items in a list, not just …" at bounding box center [463, 445] width 272 height 635
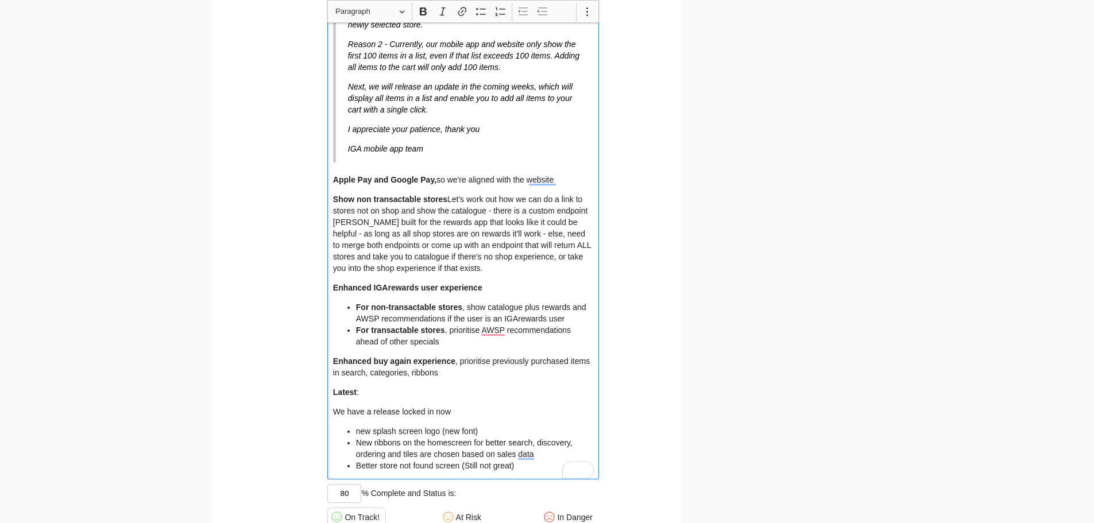
scroll to position [1939, 0]
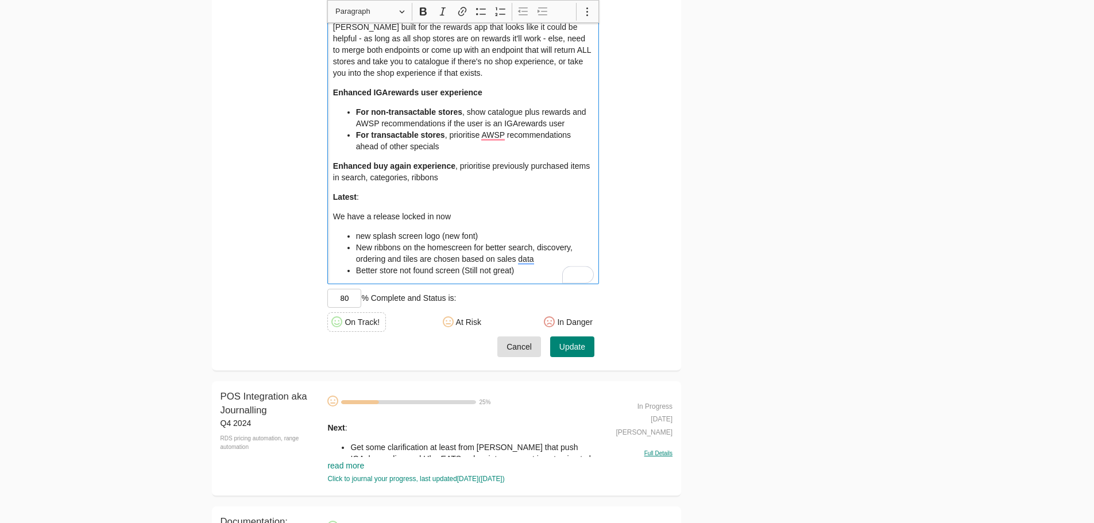
click at [570, 350] on span "Update" at bounding box center [573, 347] width 26 height 14
